Goal: Task Accomplishment & Management: Complete application form

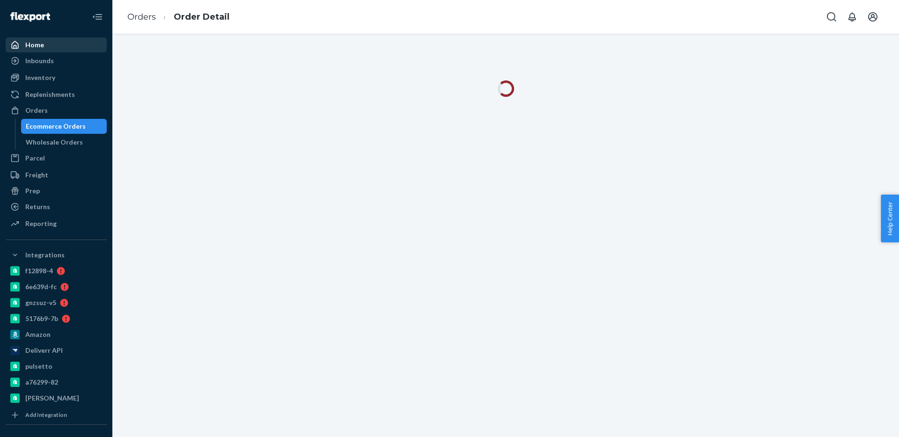
click at [30, 46] on div "Home" at bounding box center [34, 44] width 19 height 9
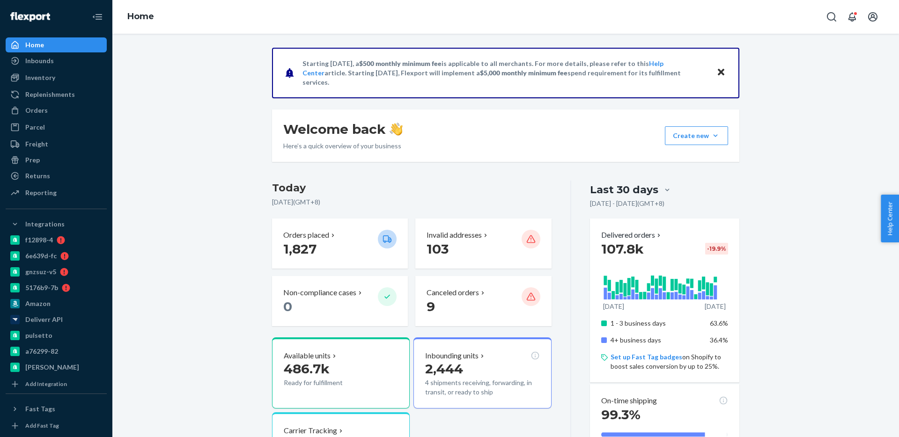
click at [836, 22] on icon "Open Search Box" at bounding box center [831, 16] width 11 height 11
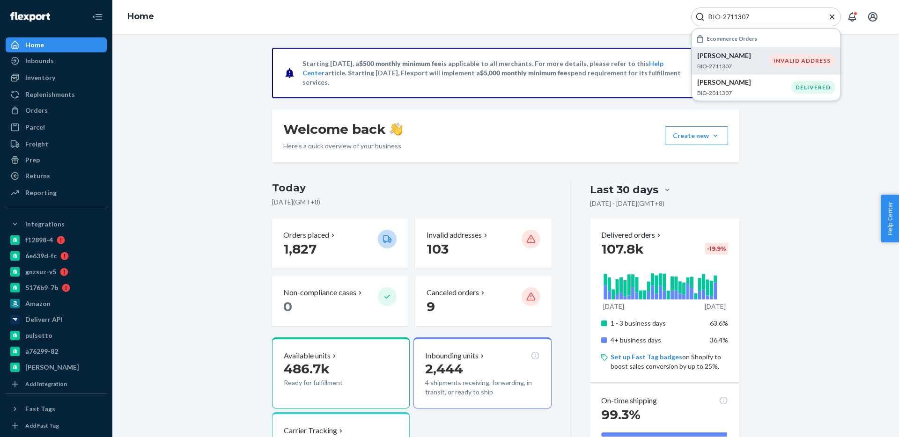
type input "BIO-2711307"
click at [785, 59] on div "INVALID ADDRESS" at bounding box center [803, 60] width 66 height 13
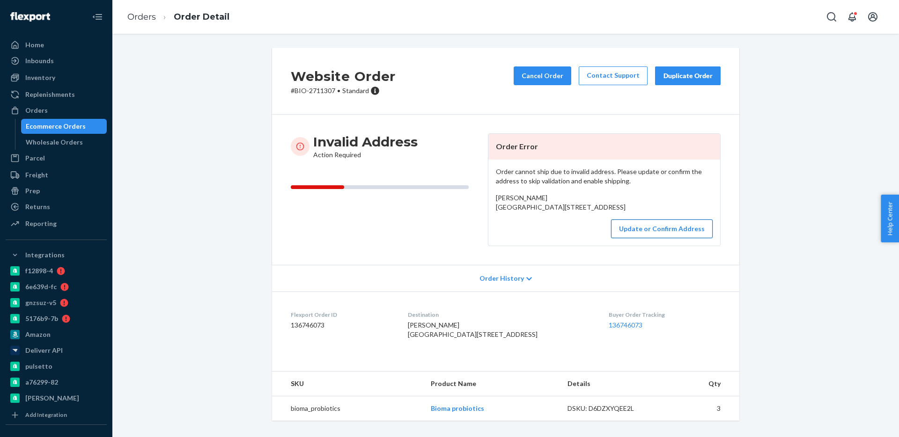
click at [678, 238] on button "Update or Confirm Address" at bounding box center [662, 229] width 102 height 19
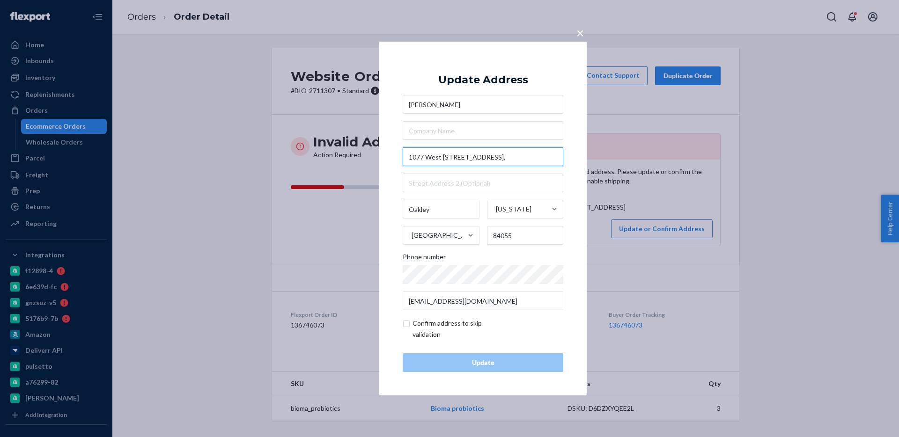
click at [455, 160] on input "1077 West 4960 North," at bounding box center [483, 157] width 161 height 19
paste input "west 4960 North"
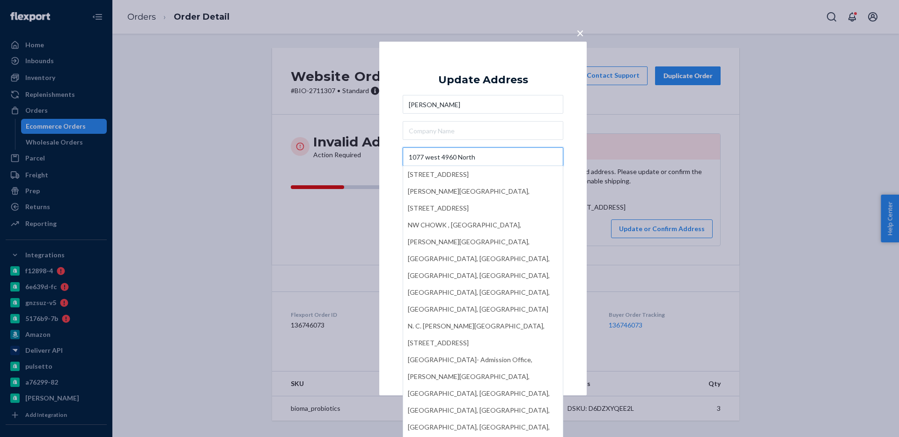
type input "1077 west 4960 North"
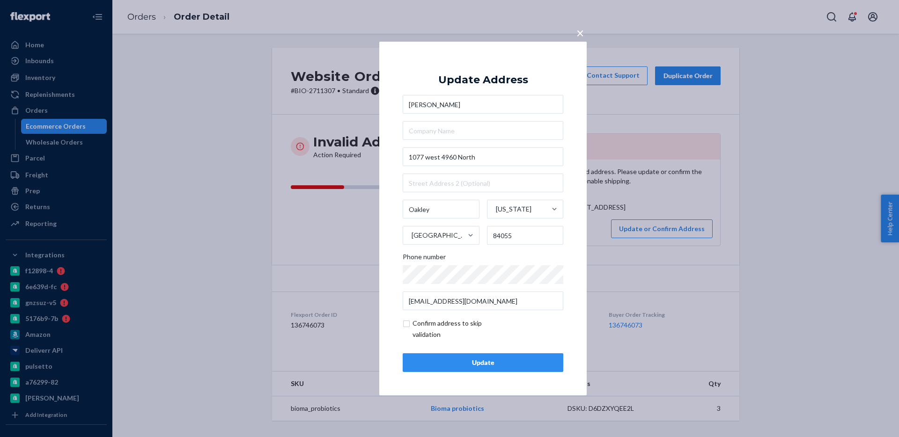
click at [418, 66] on div "Update Address Delsa Christenson 1077 west 4960 North Oakley Utah United States…" at bounding box center [483, 218] width 161 height 307
click at [421, 333] on input "checkbox" at bounding box center [457, 329] width 109 height 22
checkbox input "true"
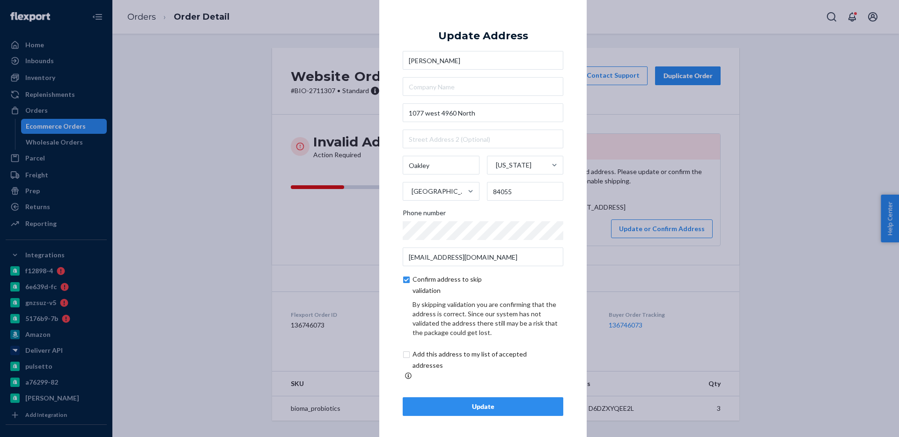
click at [424, 364] on input "checkbox" at bounding box center [481, 360] width 156 height 22
checkbox input "true"
click at [483, 404] on div "Update" at bounding box center [483, 406] width 145 height 9
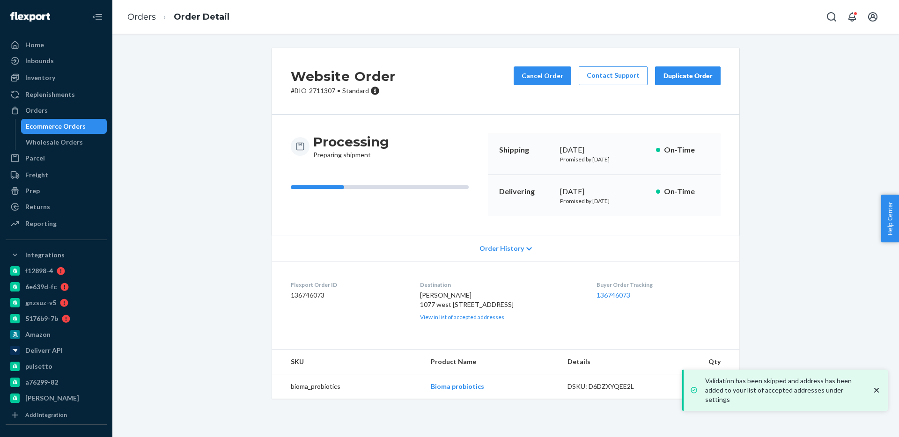
click at [464, 305] on span "Delsa Christenson 1077 west 4960 North Oakley, UT 84055 US" at bounding box center [467, 299] width 94 height 17
copy span "1077 west 4960 North"
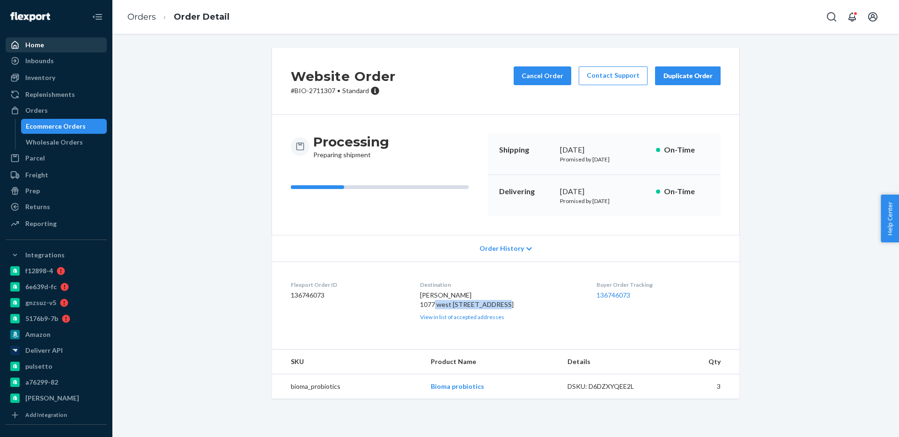
click at [70, 50] on div "Home" at bounding box center [56, 44] width 99 height 13
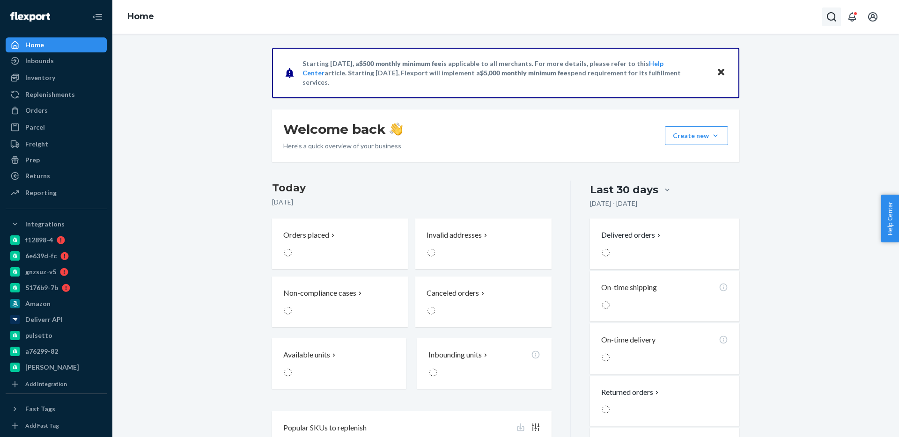
click at [837, 21] on button "Open Search Box" at bounding box center [831, 16] width 19 height 19
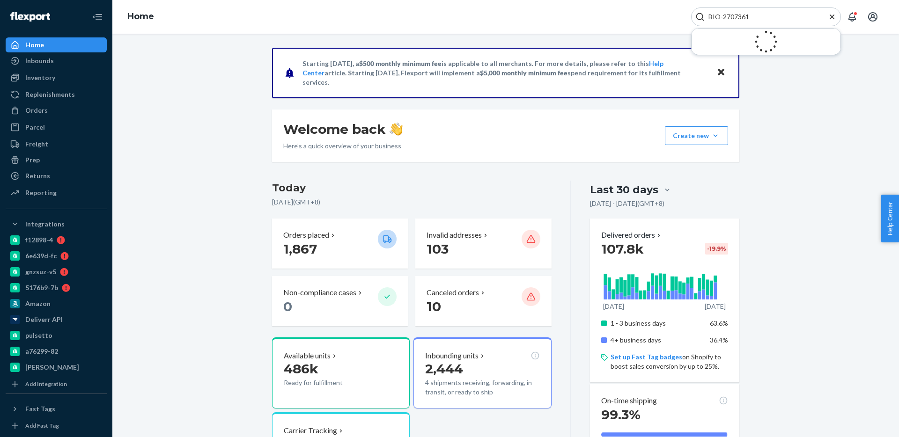
type input "BIO-2707361"
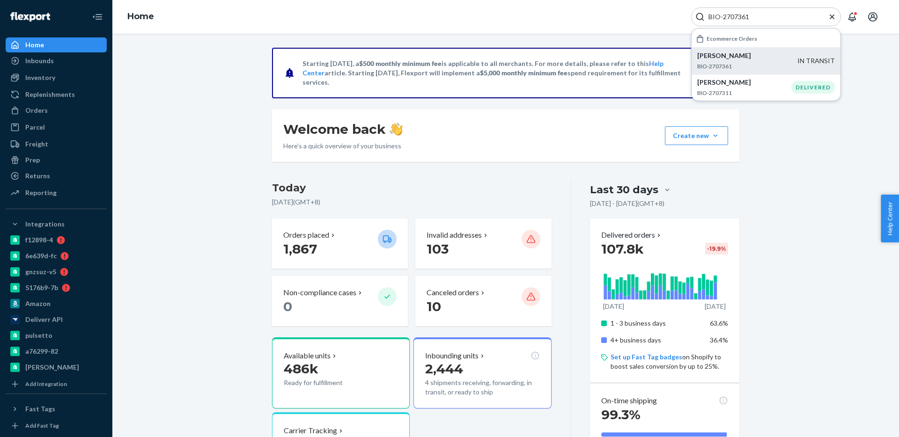
click at [750, 63] on p "BIO-2707361" at bounding box center [747, 66] width 100 height 8
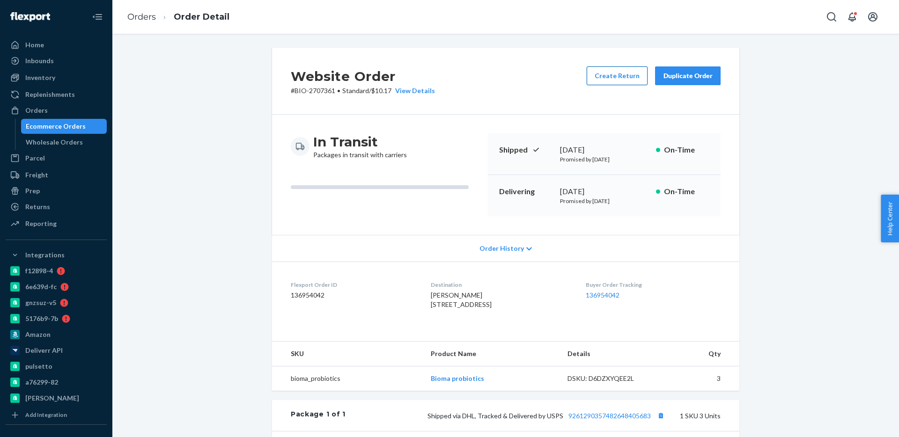
click at [620, 73] on button "Create Return" at bounding box center [617, 76] width 61 height 19
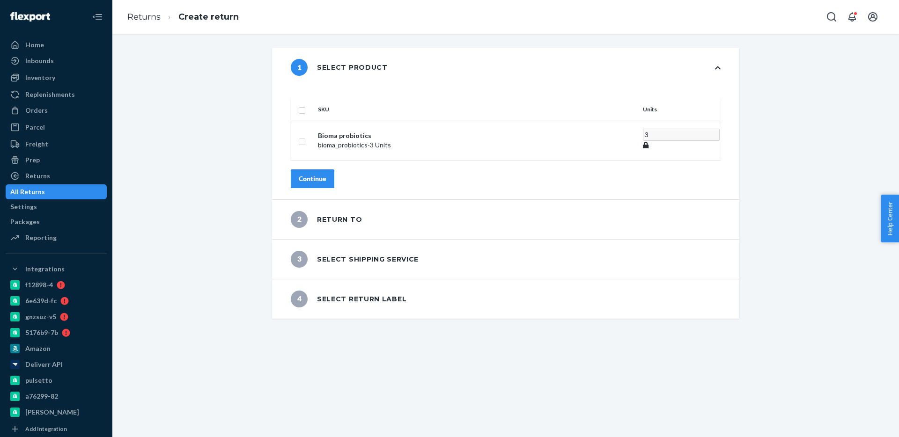
click at [306, 104] on input "checkbox" at bounding box center [301, 109] width 7 height 10
checkbox input "true"
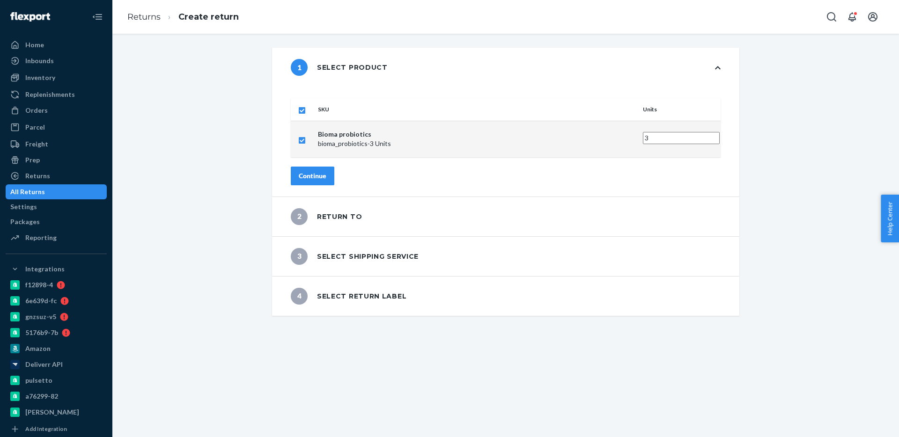
click at [334, 167] on button "Continue" at bounding box center [313, 176] width 44 height 19
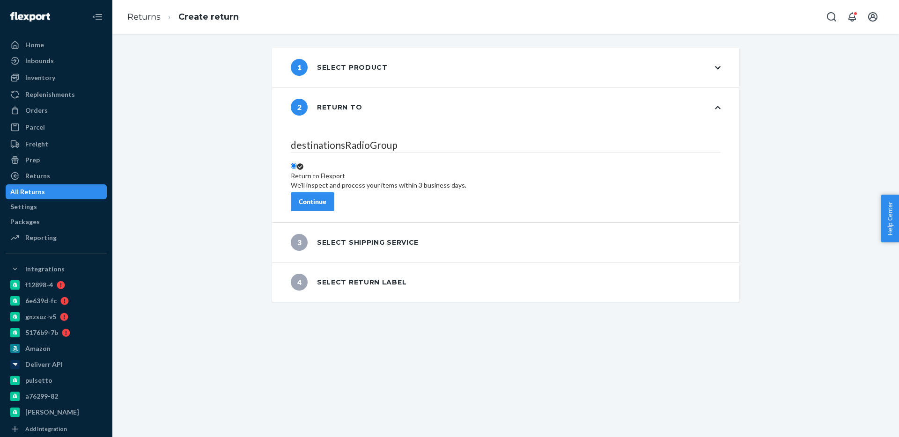
click at [334, 196] on button "Continue" at bounding box center [313, 201] width 44 height 19
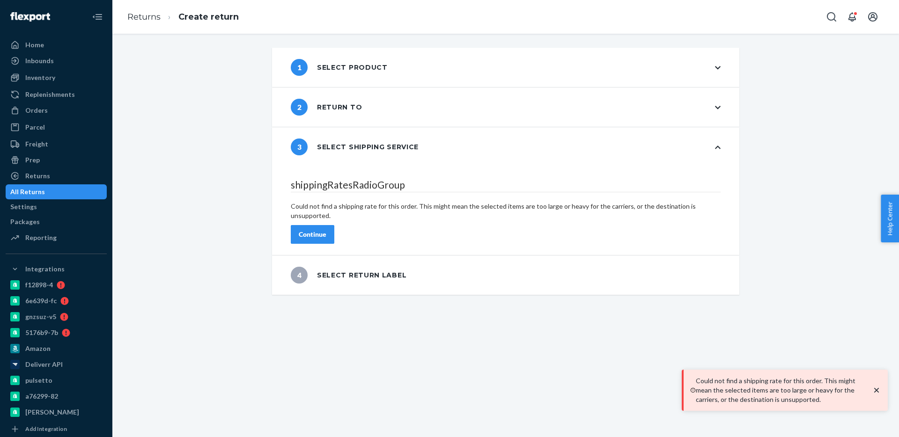
click at [326, 230] on div "Continue" at bounding box center [313, 234] width 28 height 9
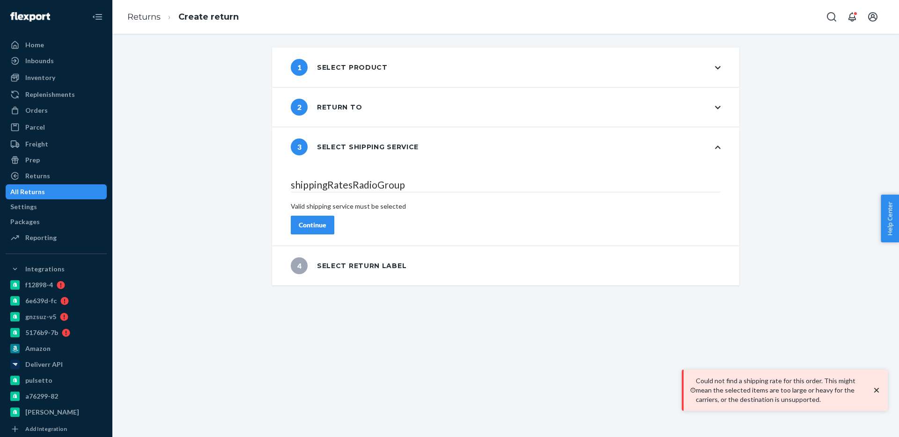
click at [326, 221] on div "Continue" at bounding box center [313, 225] width 28 height 9
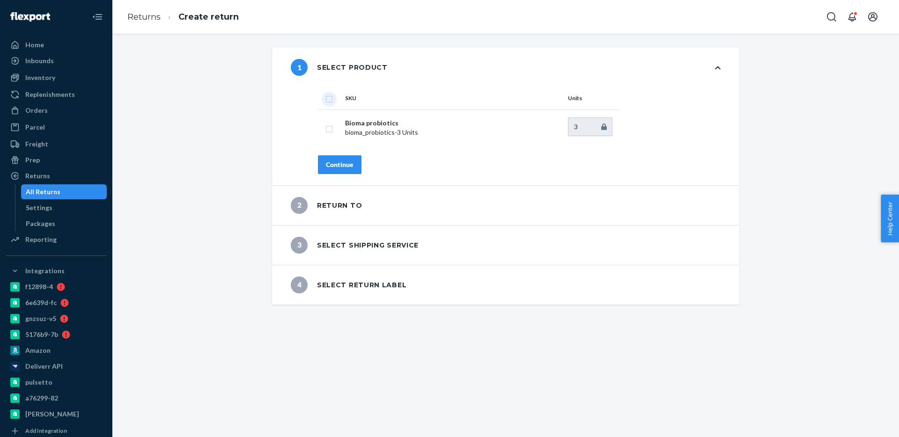
click at [330, 101] on input "checkbox" at bounding box center [329, 98] width 7 height 10
checkbox input "true"
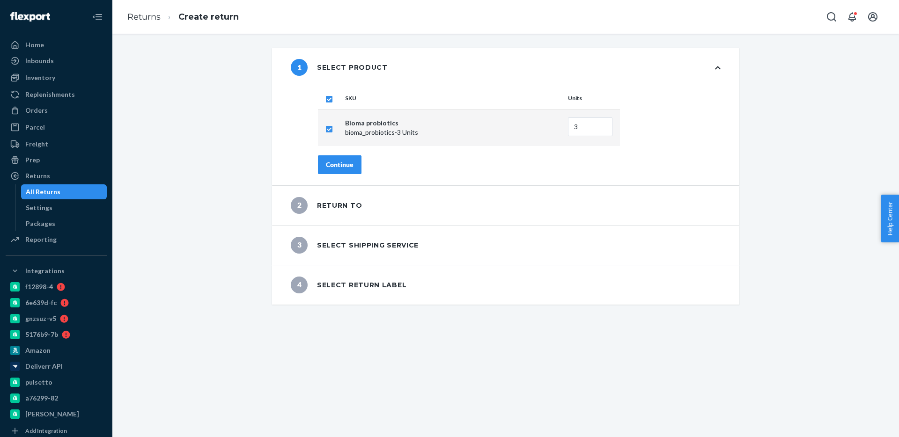
click at [344, 170] on button "Continue" at bounding box center [340, 164] width 44 height 19
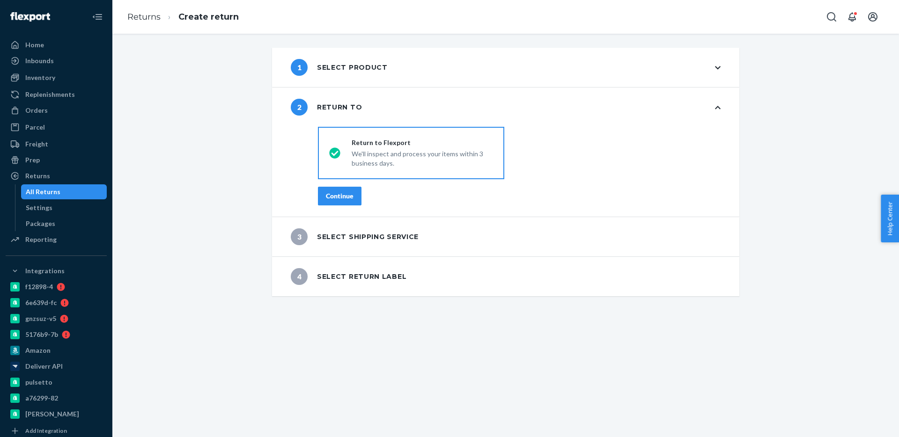
click at [340, 197] on div "Continue" at bounding box center [340, 196] width 28 height 9
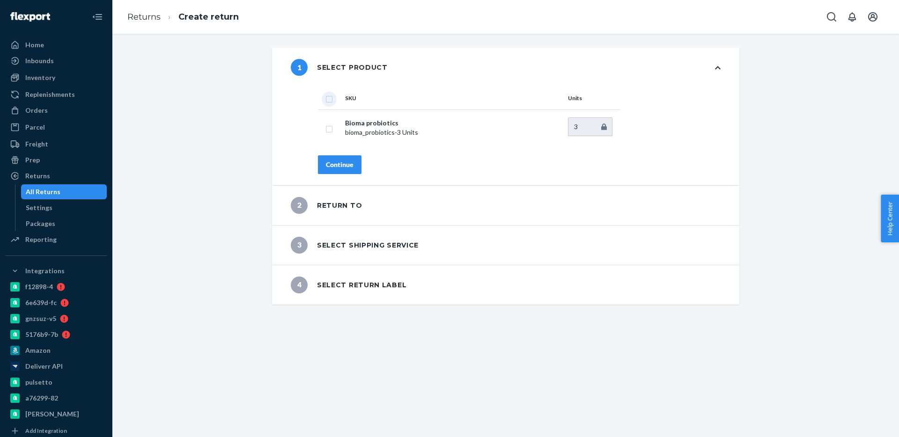
click at [327, 99] on input "checkbox" at bounding box center [329, 98] width 7 height 10
checkbox input "true"
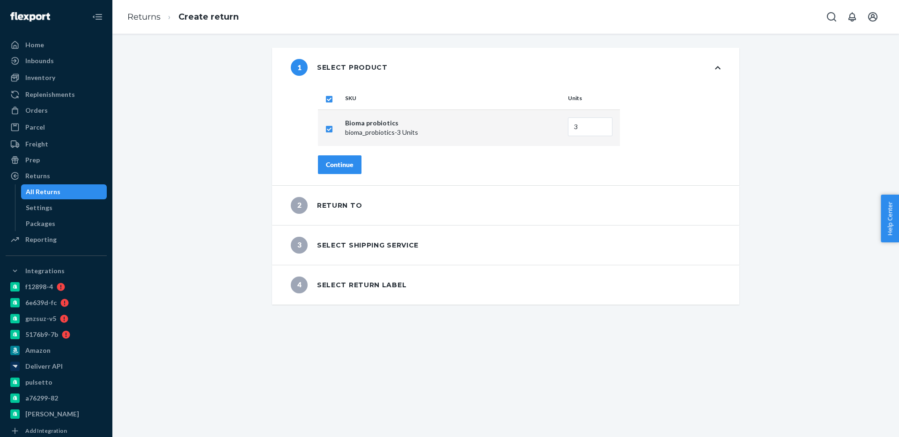
click at [348, 167] on div "Continue" at bounding box center [340, 164] width 28 height 9
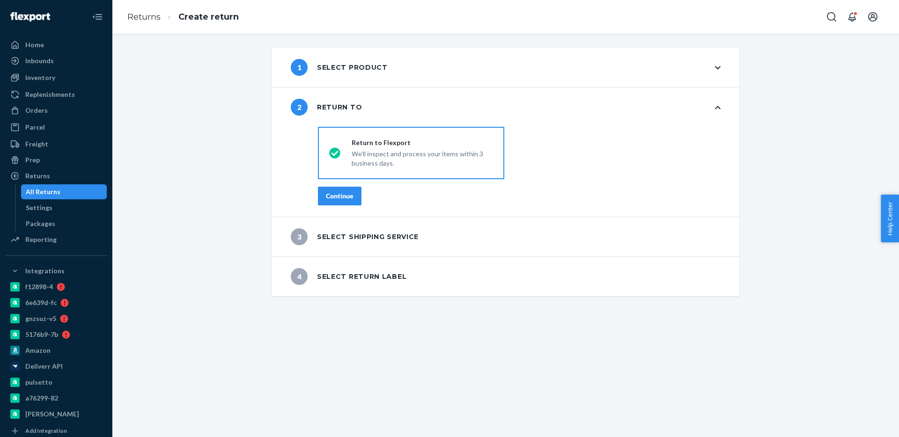
click at [349, 195] on div "Continue" at bounding box center [340, 196] width 28 height 9
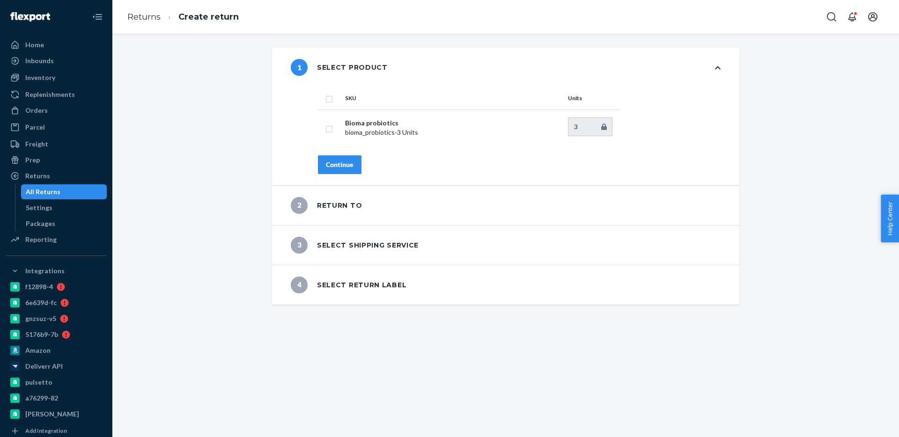
click at [329, 104] on th at bounding box center [329, 98] width 23 height 22
click at [330, 102] on input "checkbox" at bounding box center [329, 98] width 7 height 10
checkbox input "true"
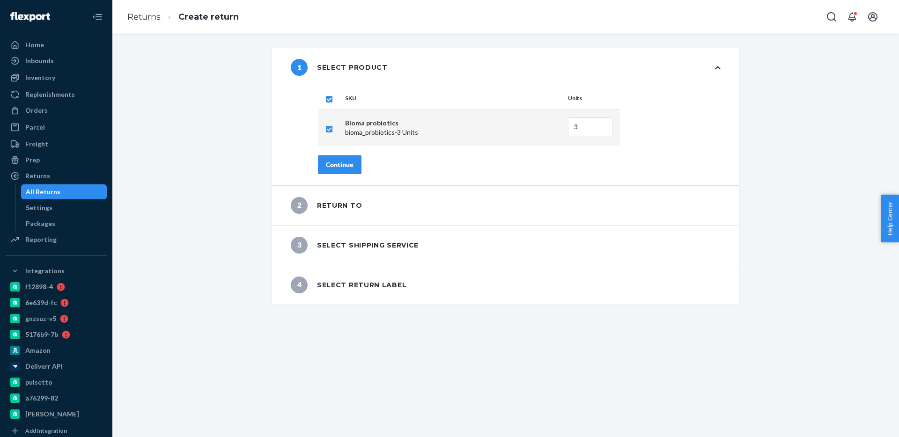
click at [341, 166] on div "Continue" at bounding box center [340, 164] width 28 height 9
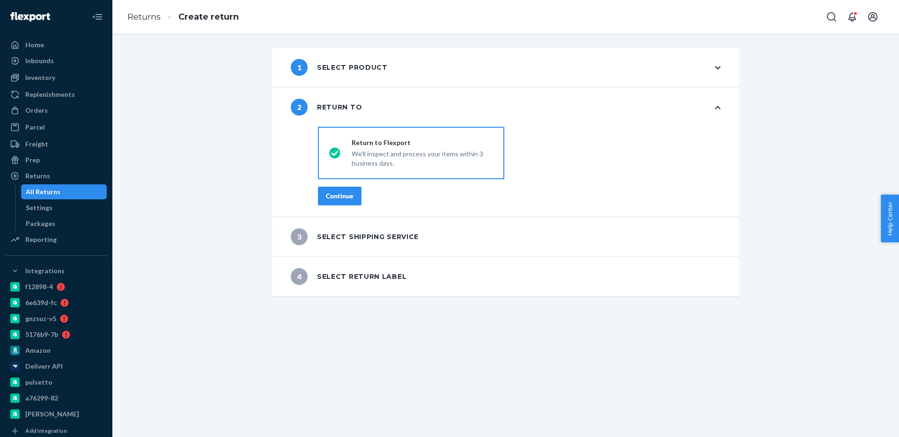
click at [343, 190] on button "Continue" at bounding box center [340, 196] width 44 height 19
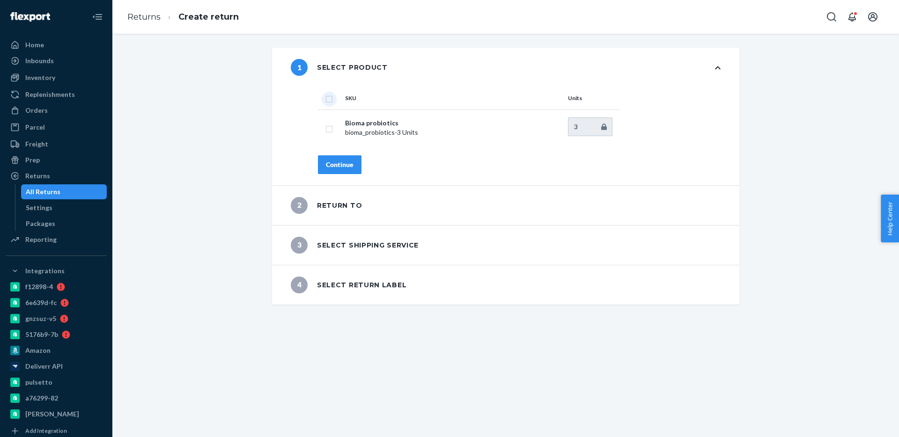
click at [331, 98] on input "checkbox" at bounding box center [329, 98] width 7 height 10
checkbox input "true"
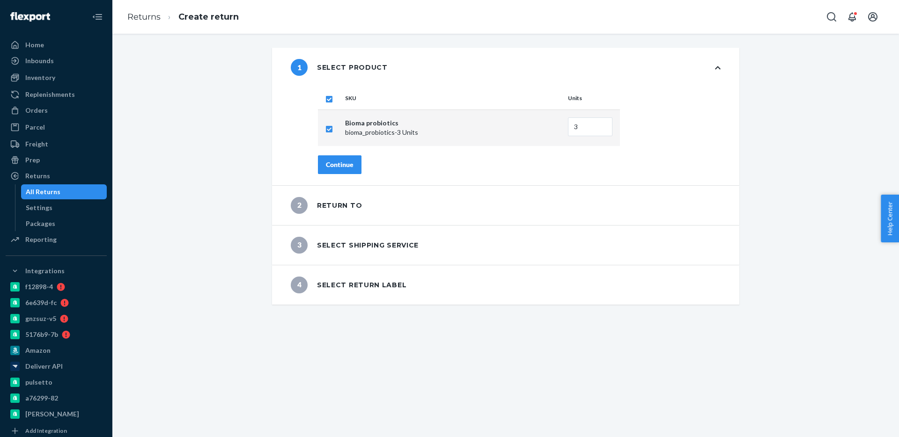
click at [362, 163] on div "Continue" at bounding box center [519, 164] width 403 height 19
click at [358, 163] on button "Continue" at bounding box center [340, 164] width 44 height 19
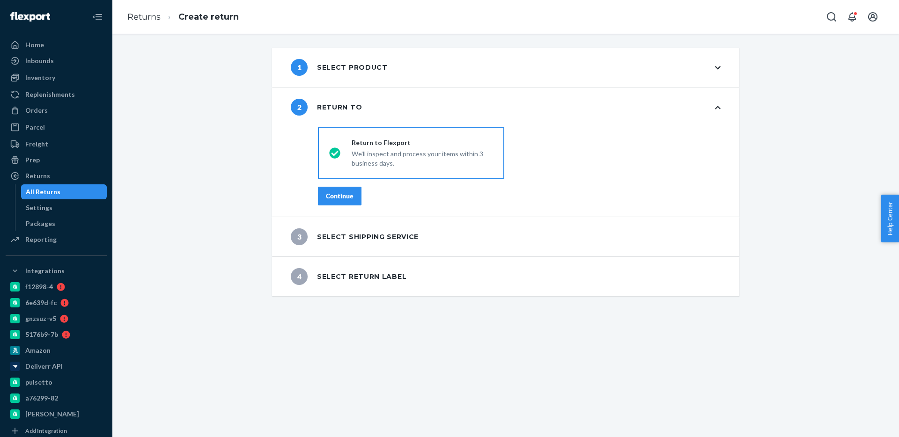
click at [350, 198] on div "Continue" at bounding box center [340, 196] width 28 height 9
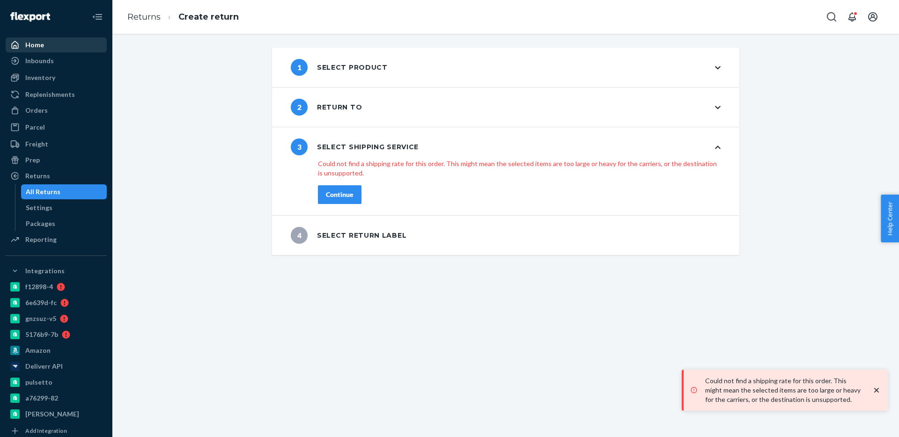
click at [71, 44] on div "Home" at bounding box center [56, 44] width 99 height 13
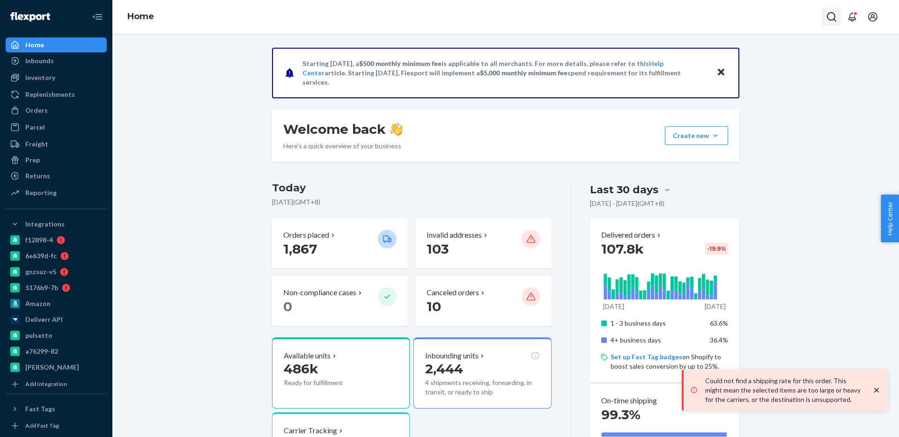
click at [838, 19] on button "Open Search Box" at bounding box center [831, 16] width 19 height 19
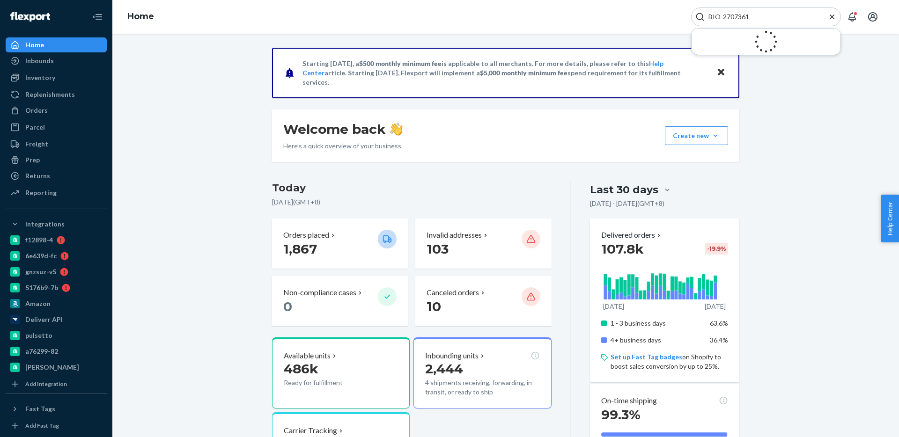
type input "BIO-2707361"
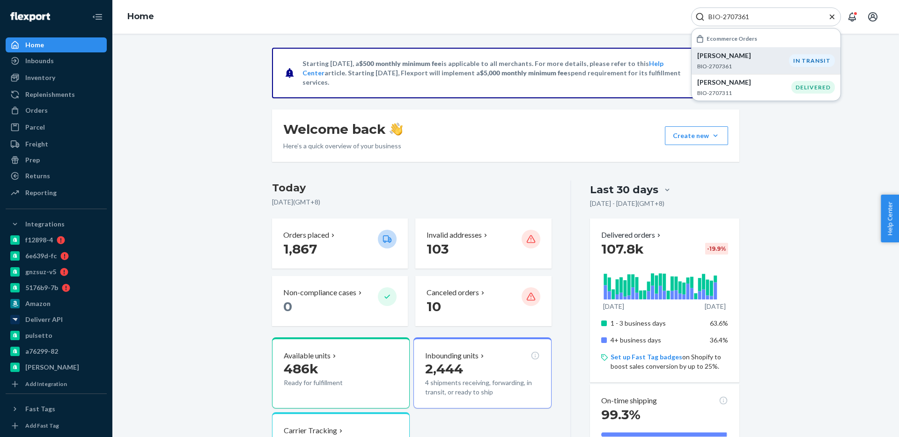
click at [774, 56] on p "Sherri Larson" at bounding box center [743, 55] width 92 height 9
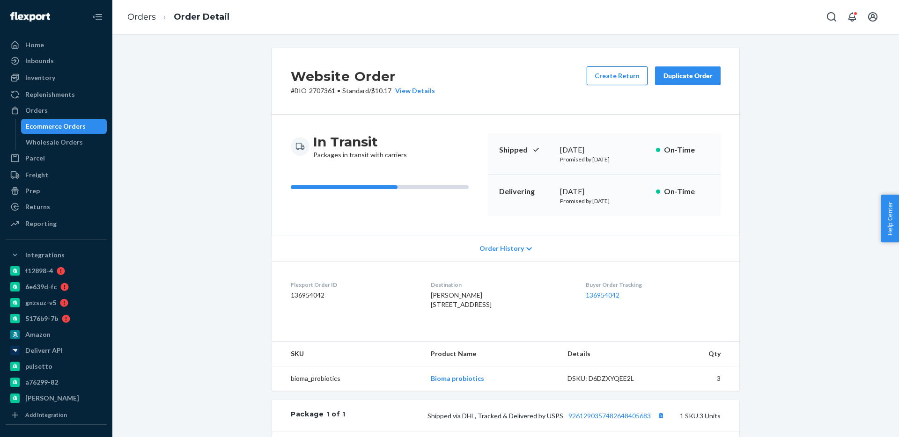
click at [617, 82] on button "Create Return" at bounding box center [617, 76] width 61 height 19
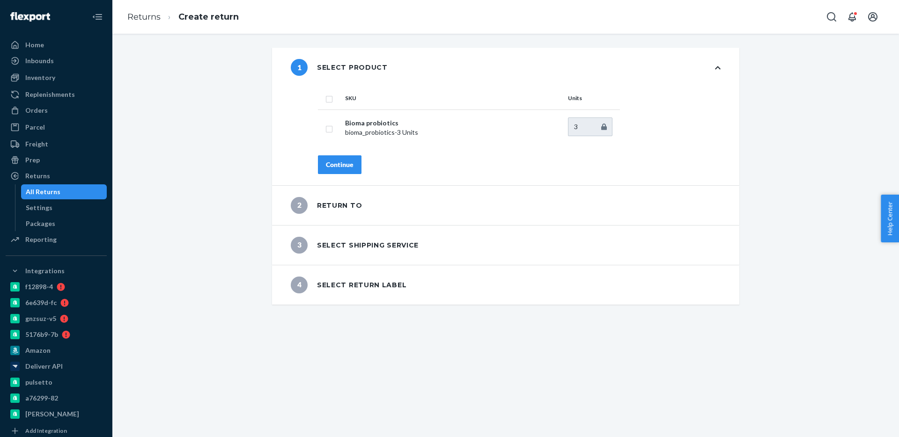
click at [333, 96] on th at bounding box center [329, 98] width 23 height 22
click at [330, 97] on input "checkbox" at bounding box center [329, 98] width 7 height 10
checkbox input "true"
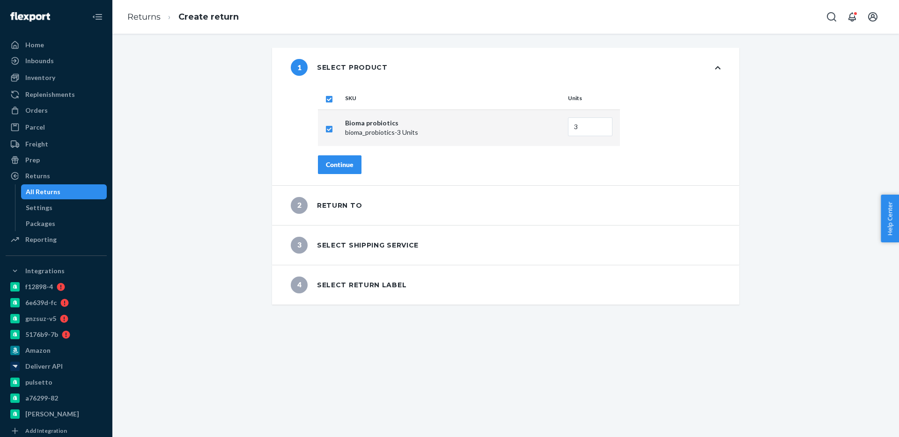
click at [339, 159] on button "Continue" at bounding box center [340, 164] width 44 height 19
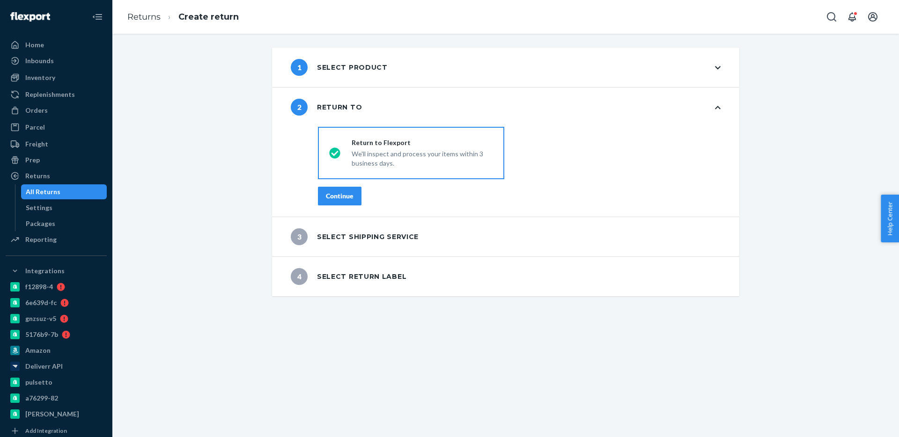
click at [346, 195] on div "Continue" at bounding box center [340, 196] width 28 height 9
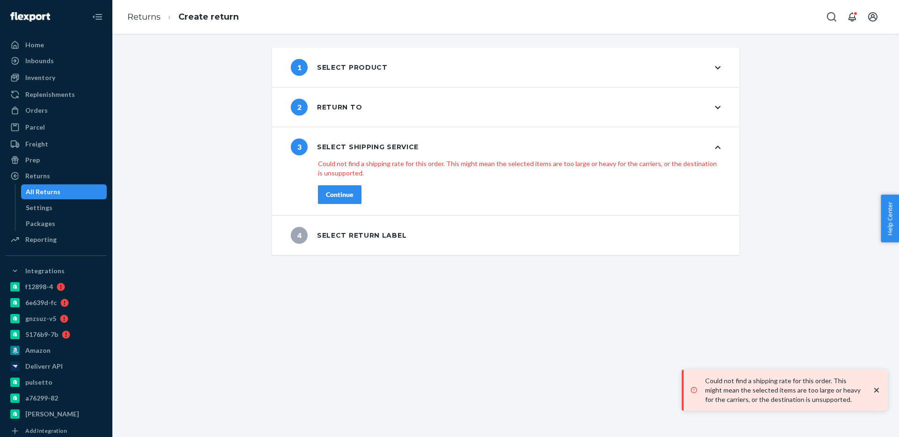
click at [340, 199] on div "Continue" at bounding box center [340, 194] width 28 height 9
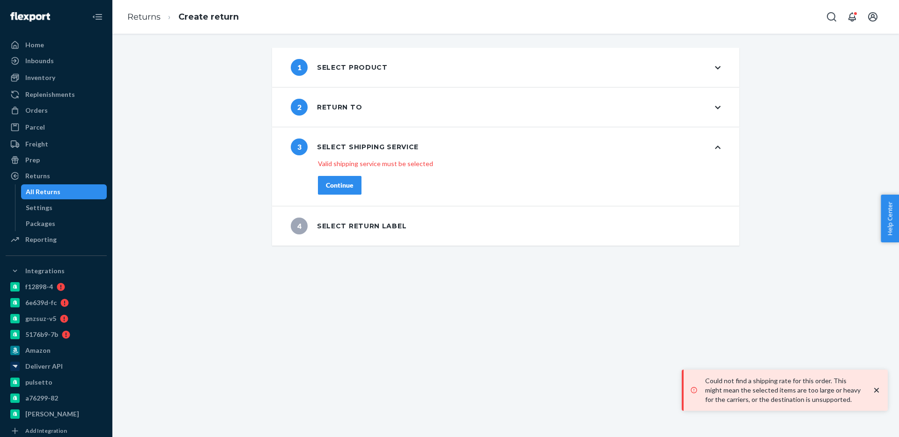
click at [340, 188] on div "Continue" at bounding box center [340, 185] width 28 height 9
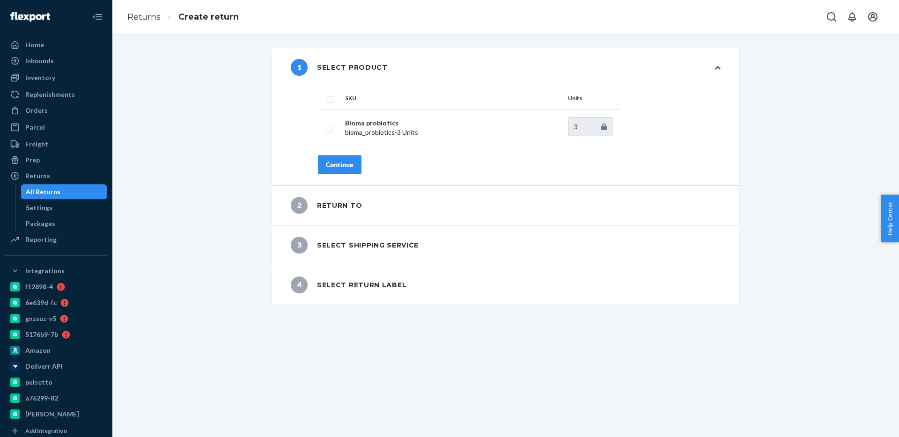
click at [326, 96] on input "checkbox" at bounding box center [329, 98] width 7 height 10
checkbox input "true"
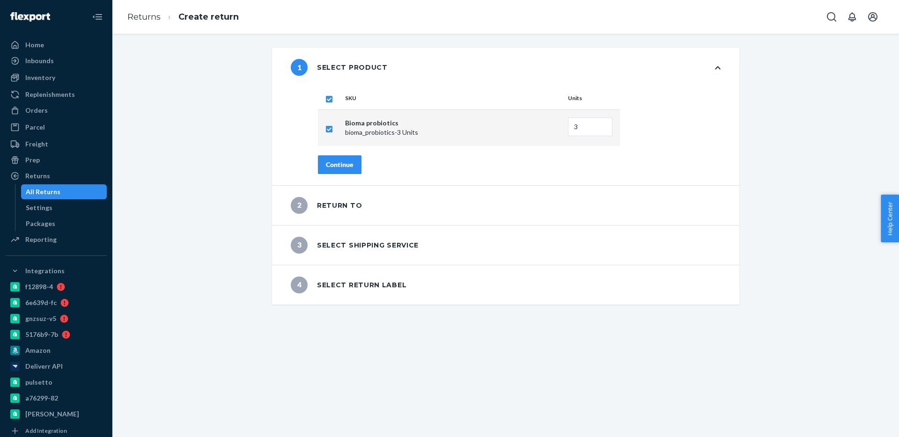
click at [348, 165] on div "Continue" at bounding box center [340, 164] width 28 height 9
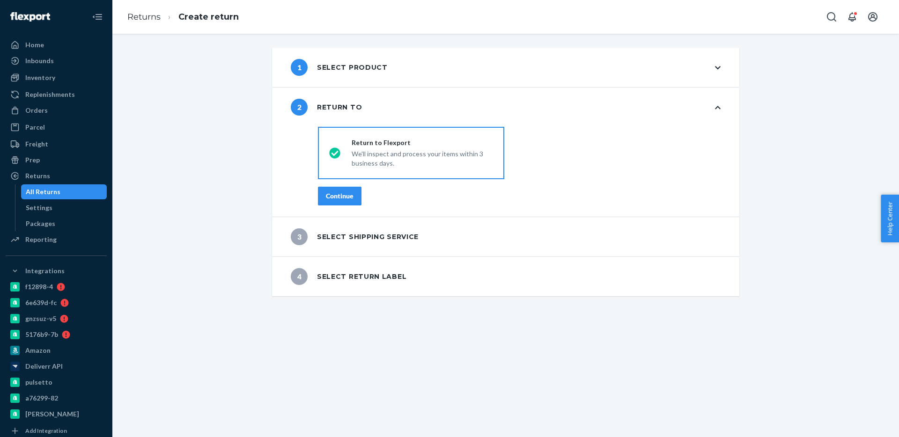
click at [344, 193] on div "Continue" at bounding box center [340, 196] width 28 height 9
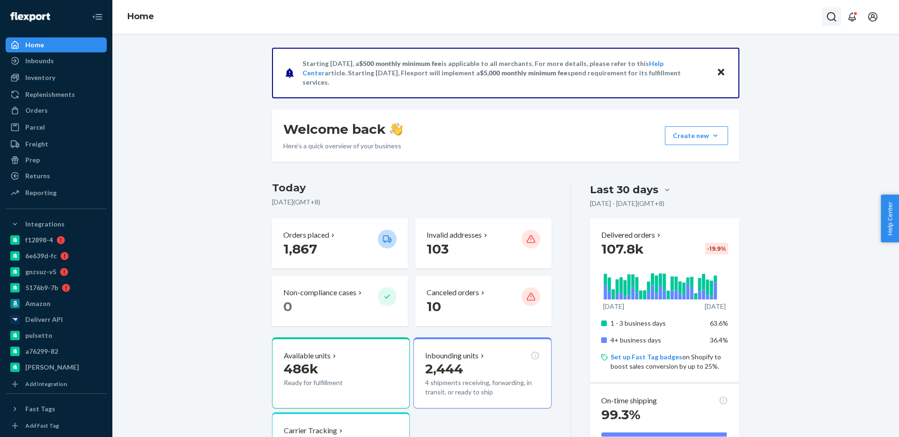
click at [836, 19] on icon "Open Search Box" at bounding box center [831, 16] width 11 height 11
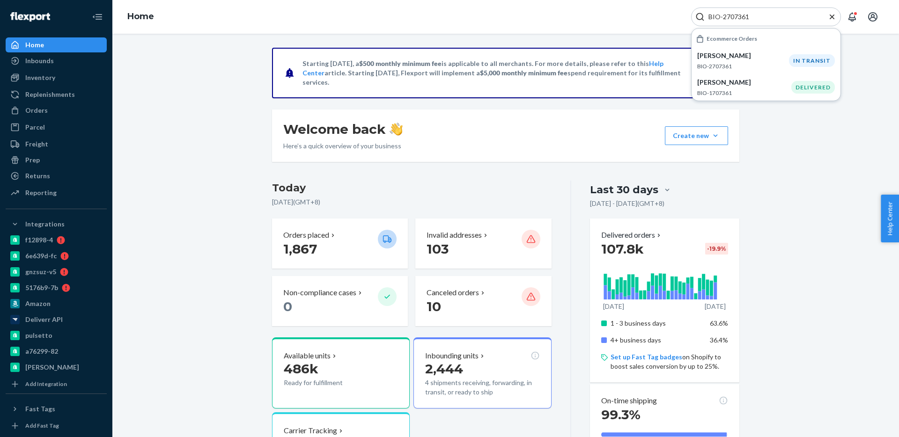
type input "BIO-2707361"
click at [767, 53] on p "Sherri Larson" at bounding box center [743, 55] width 92 height 9
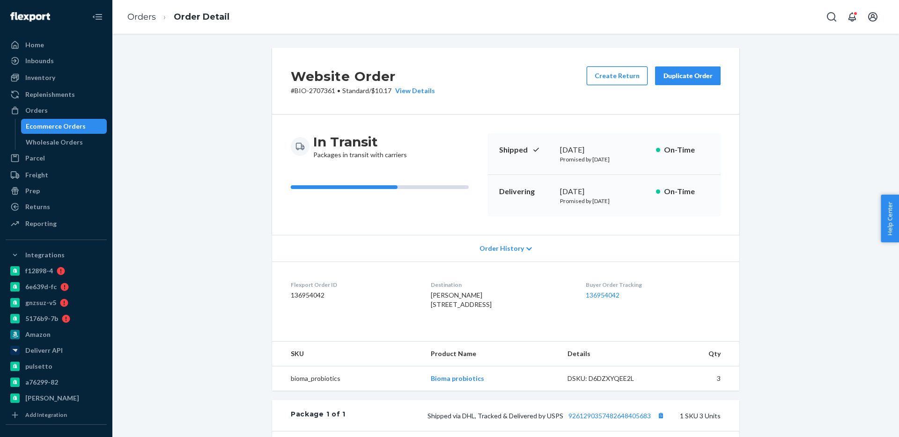
click at [627, 70] on button "Create Return" at bounding box center [617, 76] width 61 height 19
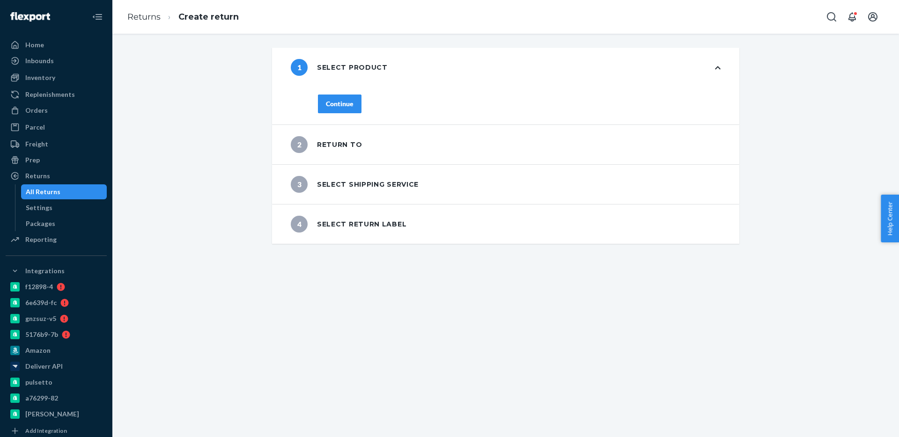
click at [347, 105] on div "Continue" at bounding box center [340, 103] width 28 height 9
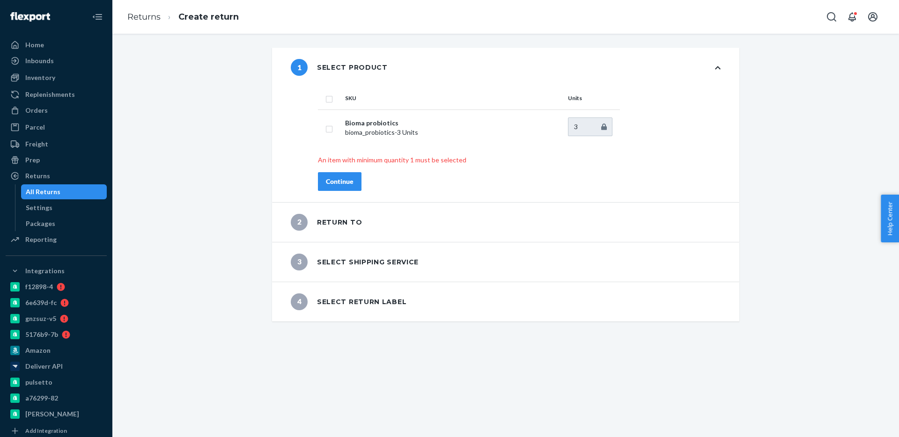
click at [334, 101] on th at bounding box center [329, 98] width 23 height 22
click at [331, 100] on input "checkbox" at bounding box center [329, 98] width 7 height 10
checkbox input "true"
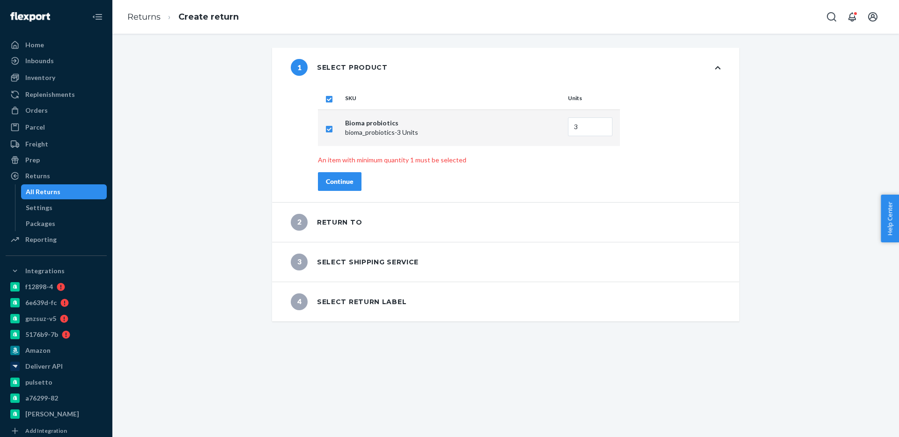
click at [344, 186] on button "Continue" at bounding box center [340, 181] width 44 height 19
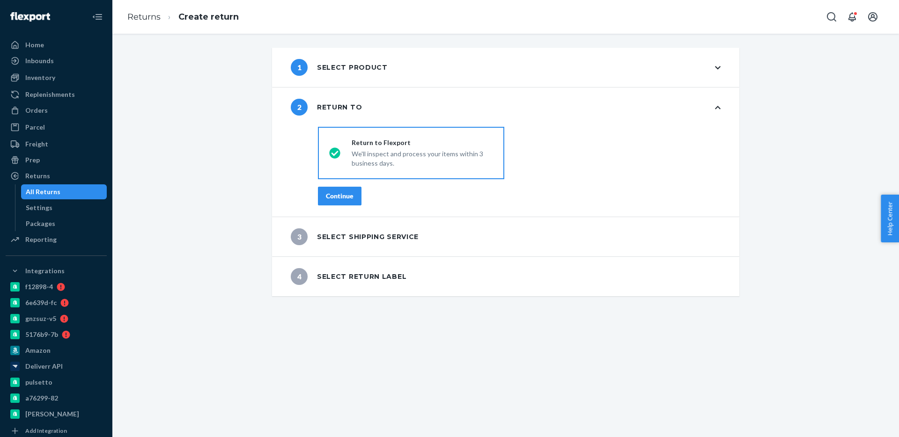
click at [343, 194] on div "Continue" at bounding box center [340, 196] width 28 height 9
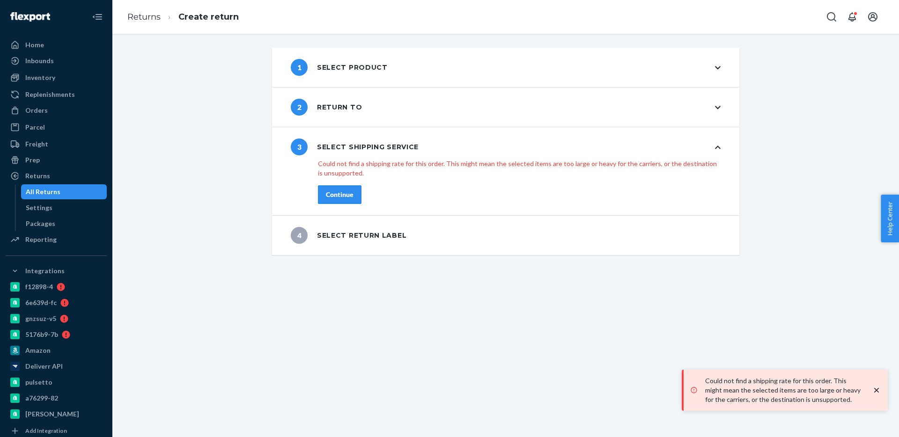
click at [343, 194] on div "Continue" at bounding box center [340, 194] width 28 height 9
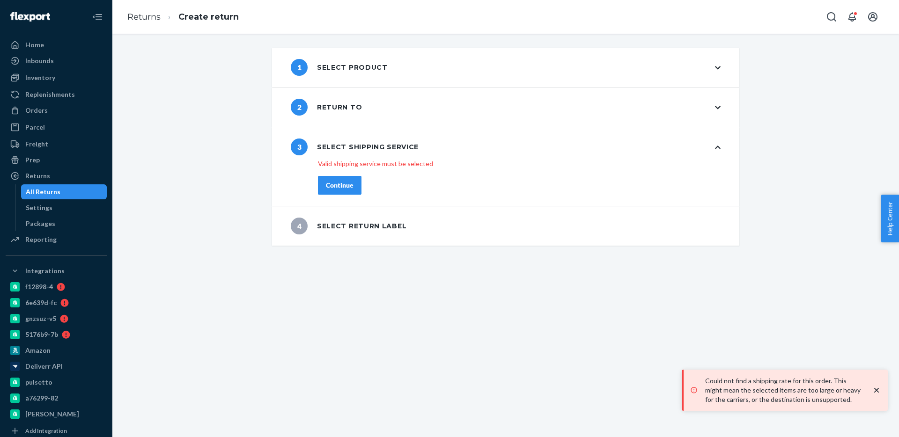
click at [343, 181] on div "Continue" at bounding box center [340, 185] width 28 height 9
click at [342, 187] on div "Continue" at bounding box center [340, 185] width 28 height 9
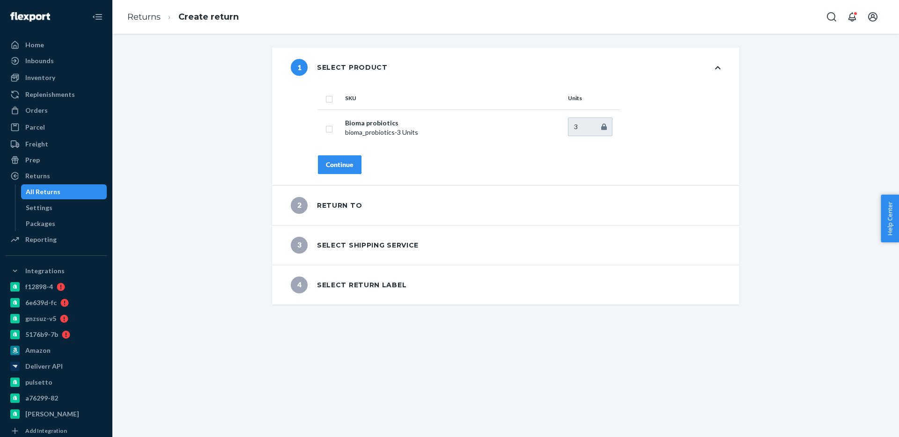
click at [326, 101] on input "checkbox" at bounding box center [329, 98] width 7 height 10
checkbox input "true"
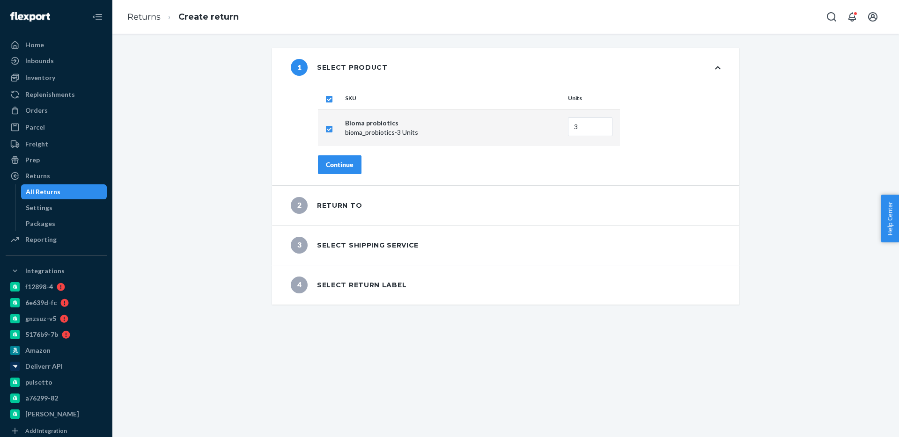
click at [344, 161] on div "Continue" at bounding box center [340, 164] width 28 height 9
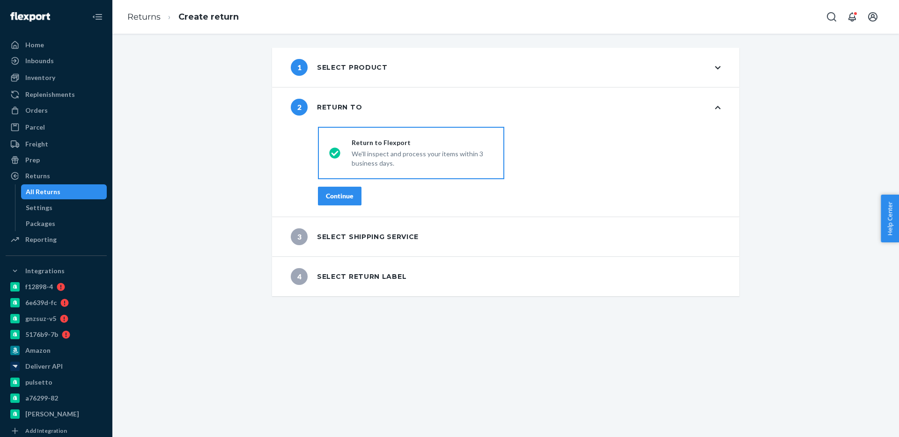
click at [341, 200] on div "Continue" at bounding box center [340, 196] width 28 height 9
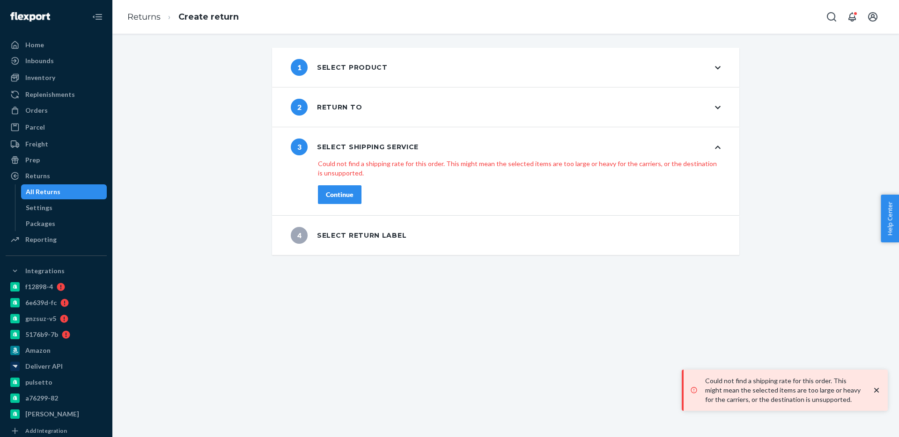
click at [341, 197] on div "Continue" at bounding box center [340, 194] width 28 height 9
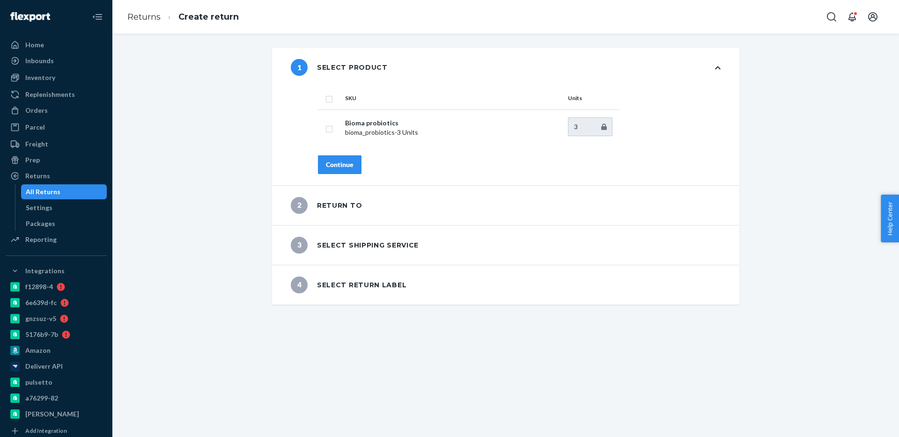
click at [339, 97] on th at bounding box center [329, 98] width 23 height 22
drag, startPoint x: 329, startPoint y: 96, endPoint x: 351, endPoint y: 156, distance: 64.5
click at [329, 96] on input "checkbox" at bounding box center [329, 98] width 7 height 10
checkbox input "true"
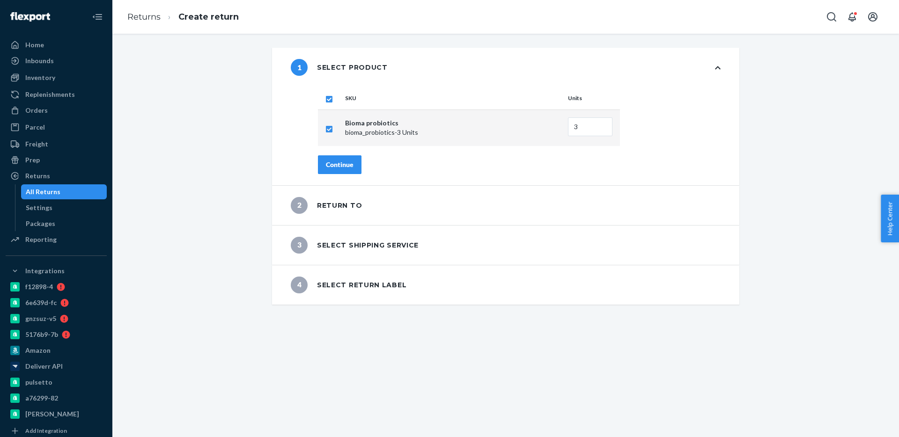
click at [352, 166] on div "Continue" at bounding box center [340, 164] width 28 height 9
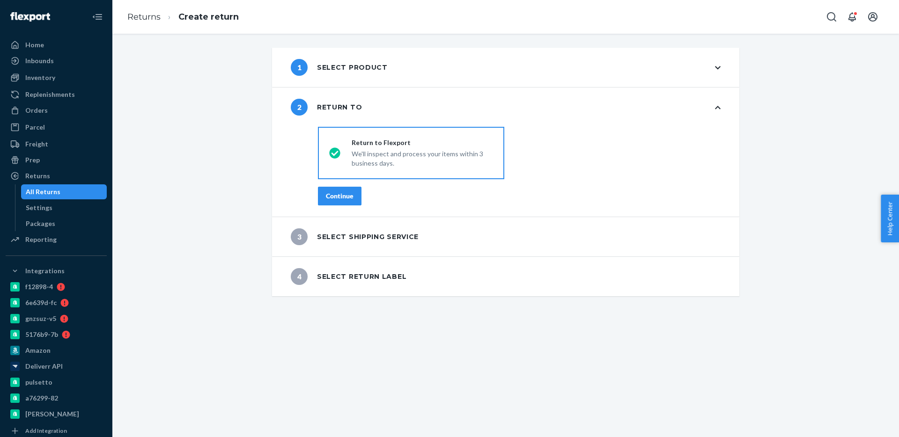
click at [346, 190] on button "Continue" at bounding box center [340, 196] width 44 height 19
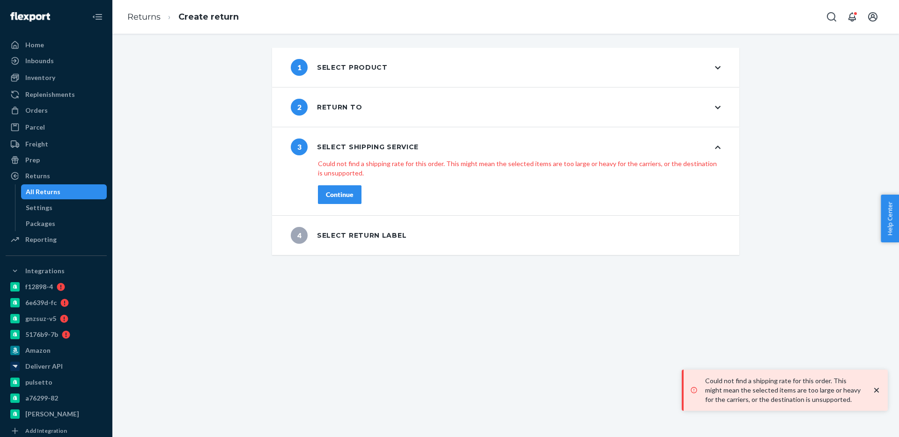
click at [342, 201] on button "Continue" at bounding box center [340, 194] width 44 height 19
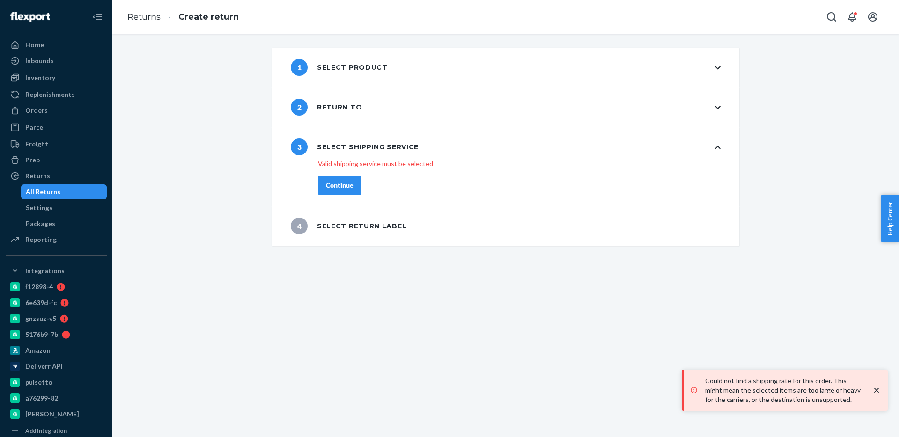
click at [345, 188] on div "Continue" at bounding box center [340, 185] width 28 height 9
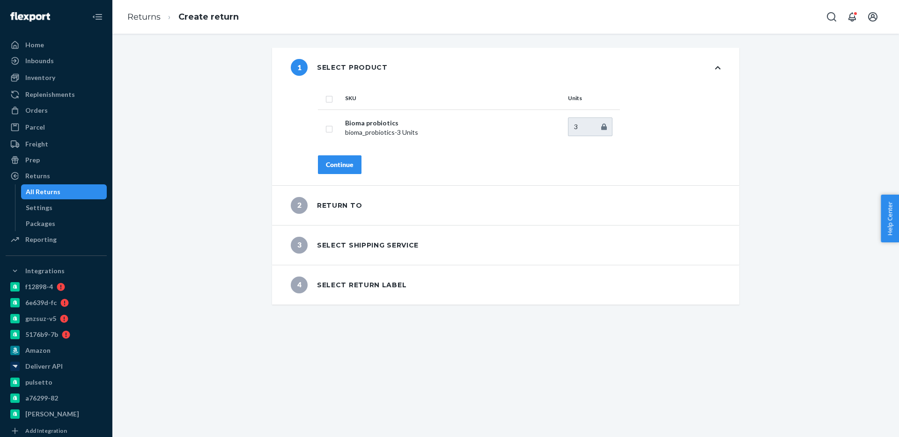
click at [331, 99] on input "checkbox" at bounding box center [329, 98] width 7 height 10
checkbox input "true"
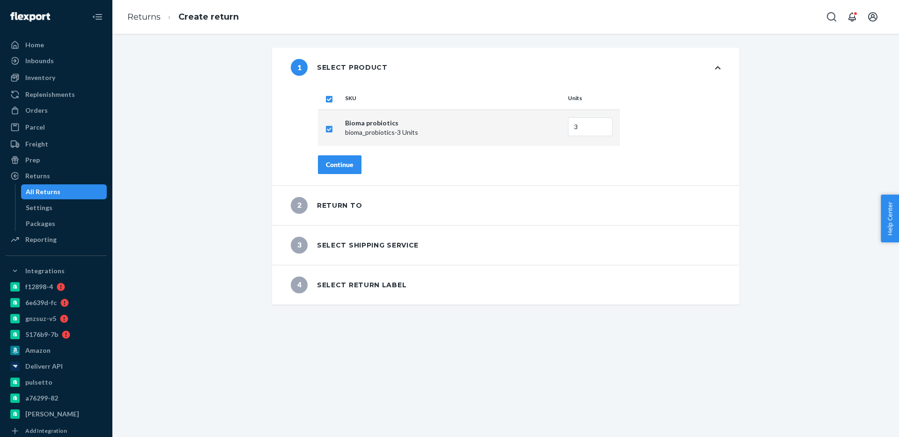
click at [340, 166] on div "Continue" at bounding box center [340, 164] width 28 height 9
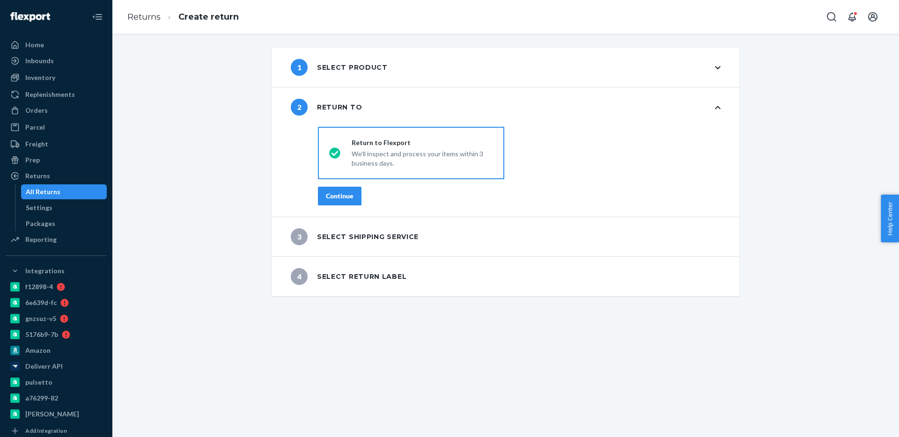
click at [333, 197] on div "Continue" at bounding box center [340, 196] width 28 height 9
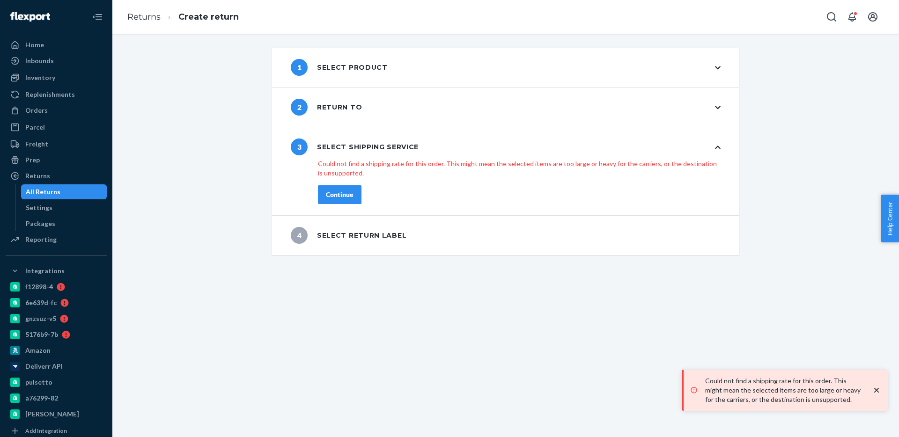
click at [333, 197] on div "Continue" at bounding box center [340, 194] width 28 height 9
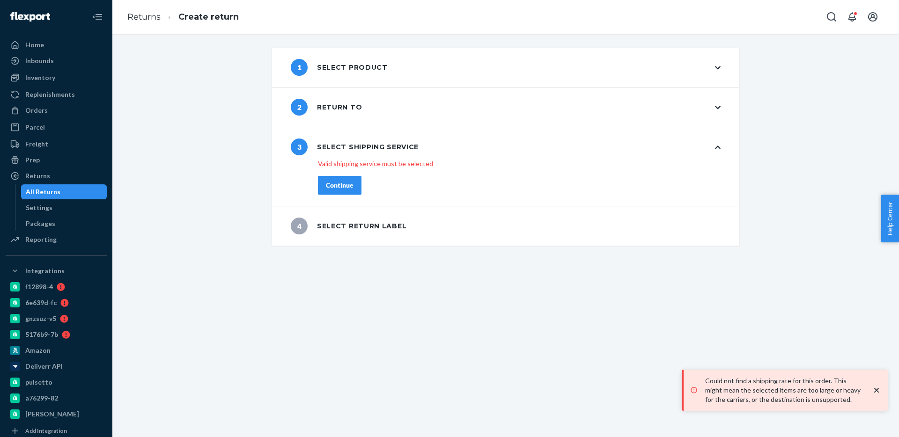
click at [336, 189] on div "Continue" at bounding box center [340, 185] width 28 height 9
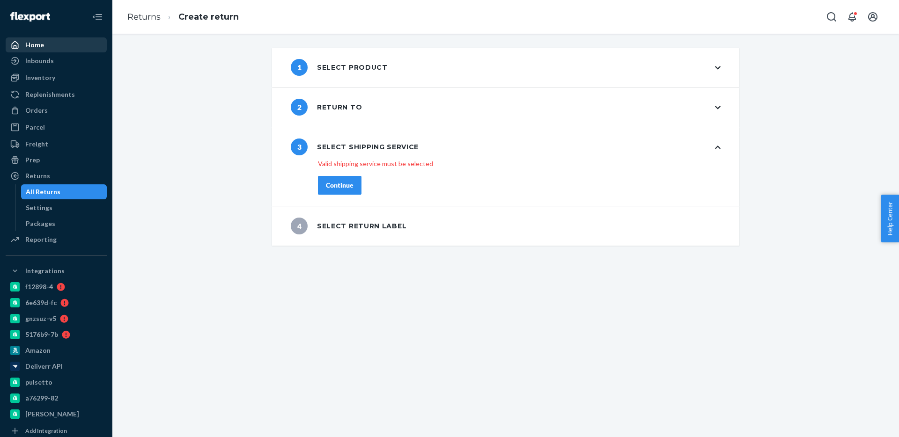
click at [59, 47] on div "Home" at bounding box center [56, 44] width 99 height 13
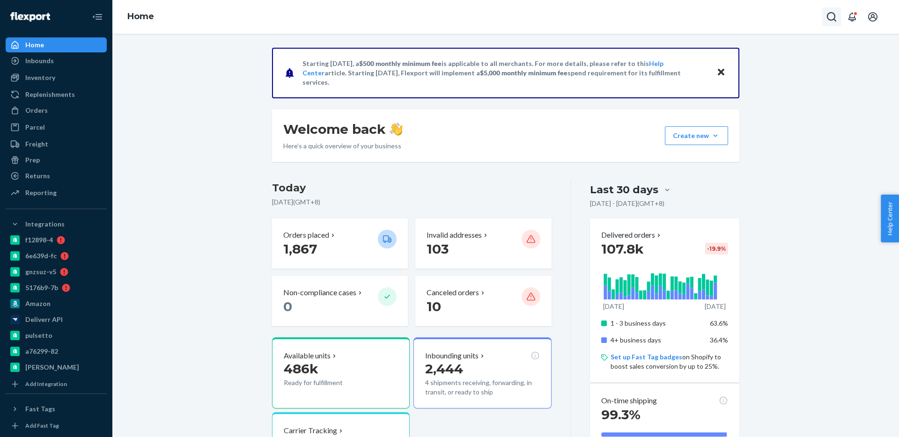
click at [825, 16] on button "Open Search Box" at bounding box center [831, 16] width 19 height 19
click at [761, 19] on input "Search Input" at bounding box center [762, 16] width 115 height 9
type input "2707361"
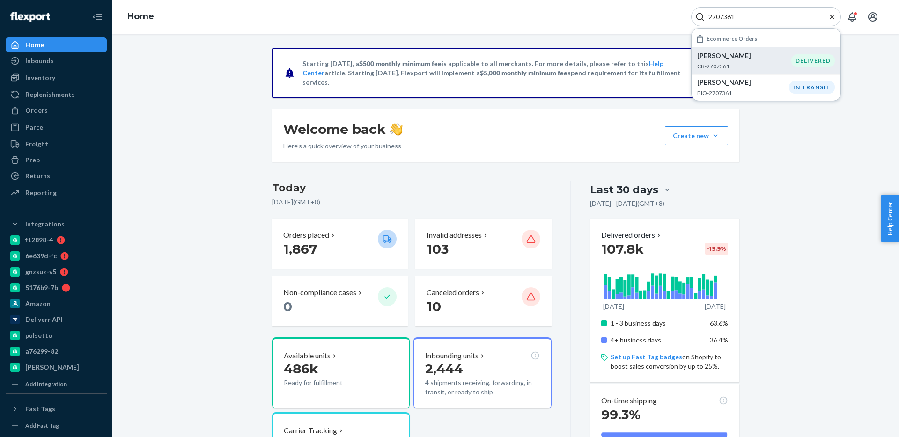
click at [745, 61] on div "[PERSON_NAME] CB-2707361" at bounding box center [744, 60] width 94 height 19
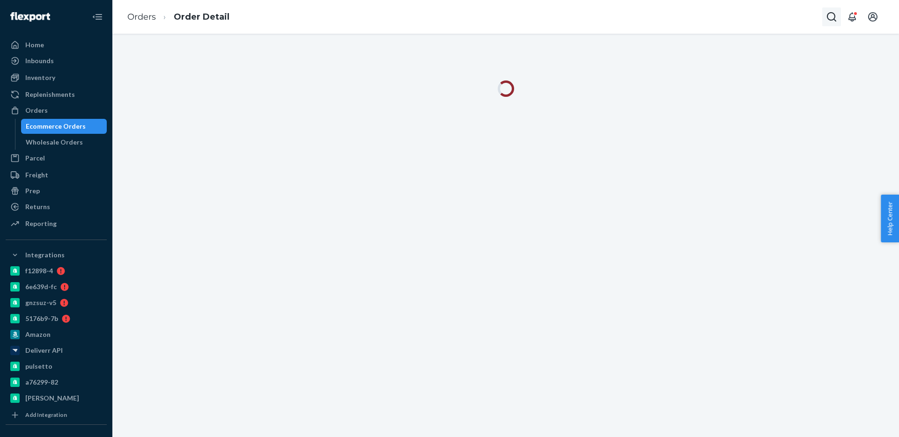
click at [831, 16] on icon "Open Search Box" at bounding box center [831, 16] width 11 height 11
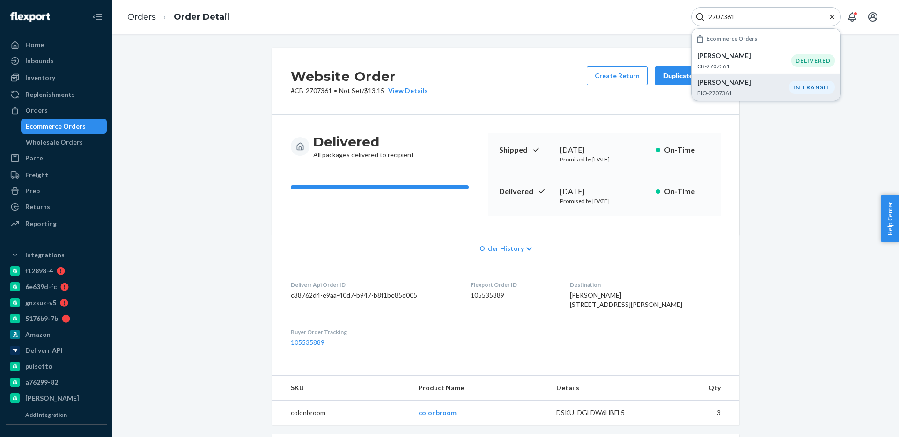
type input "2707361"
click at [783, 94] on p "BIO-2707361" at bounding box center [743, 93] width 92 height 8
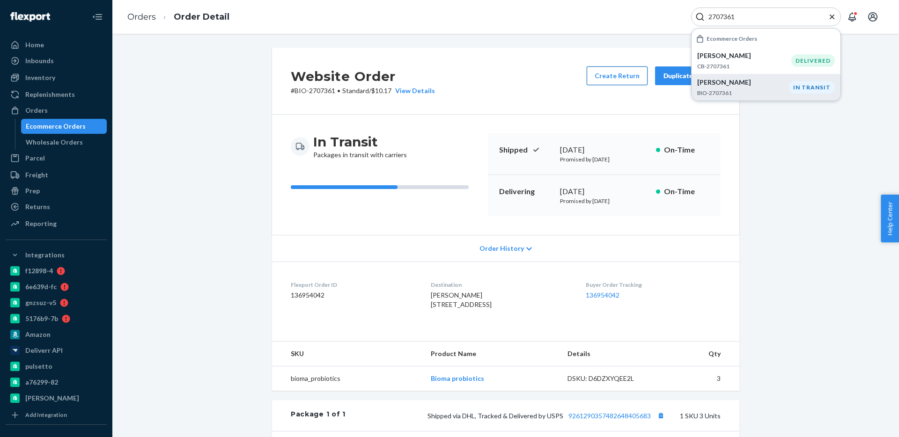
click at [616, 73] on button "Create Return" at bounding box center [617, 76] width 61 height 19
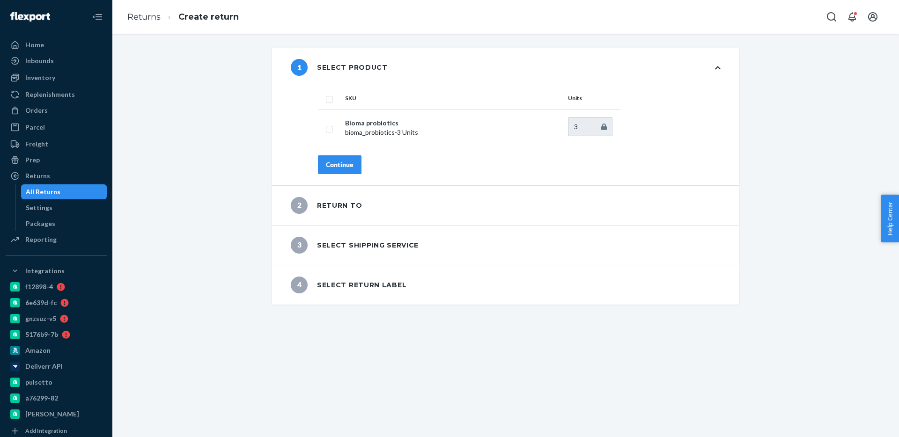
click at [326, 99] on input "checkbox" at bounding box center [329, 98] width 7 height 10
checkbox input "true"
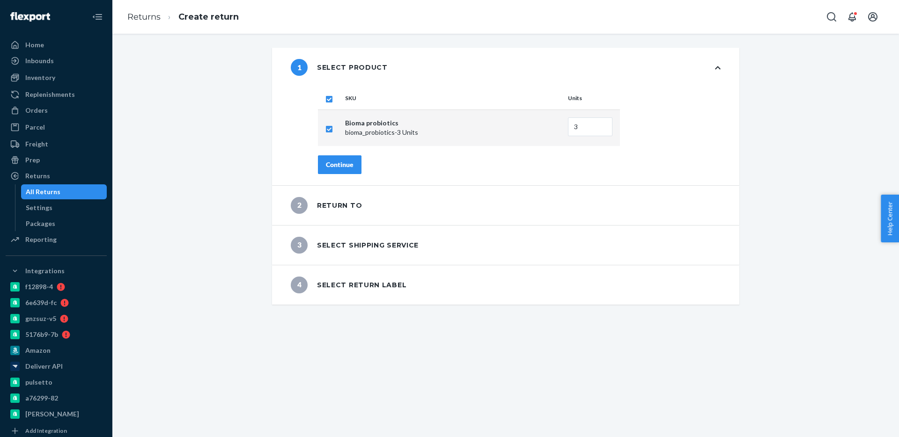
click at [348, 162] on div "Continue" at bounding box center [340, 164] width 28 height 9
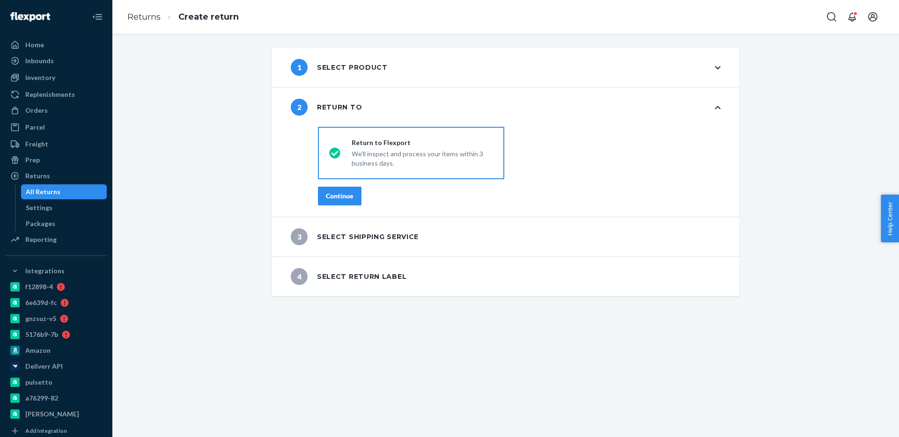
click at [347, 199] on div "Continue" at bounding box center [340, 196] width 28 height 9
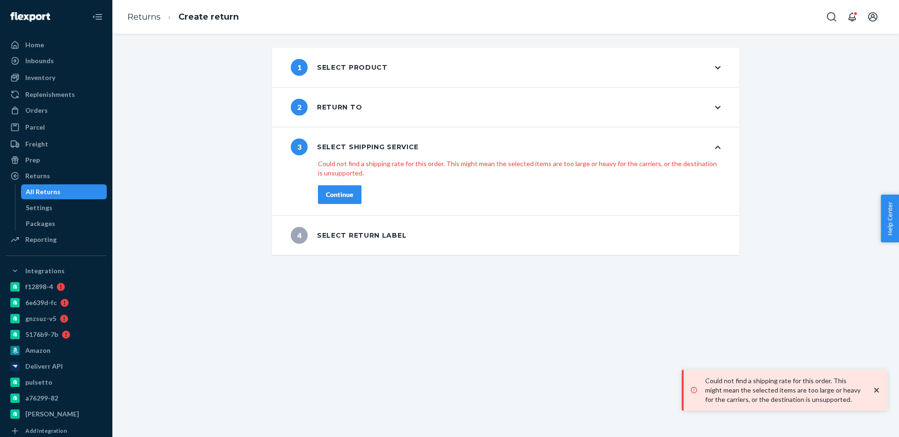
click at [319, 112] on div "2 Return to" at bounding box center [326, 107] width 71 height 17
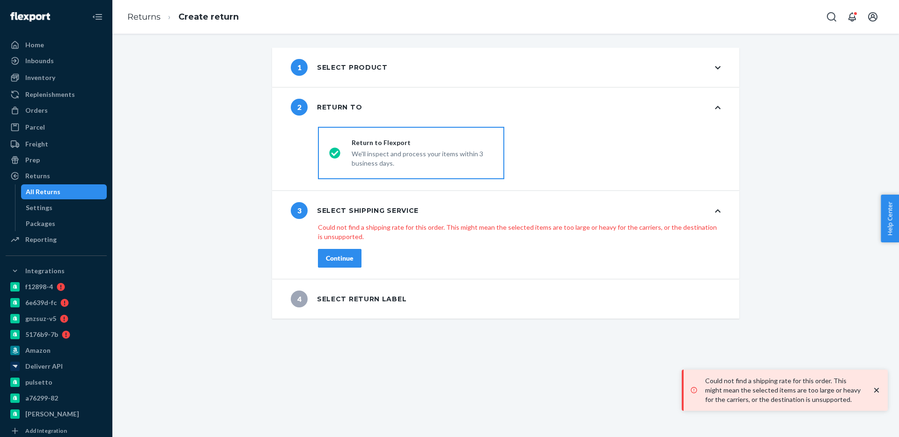
click at [365, 75] on div "1 Select product" at bounding box center [339, 67] width 97 height 17
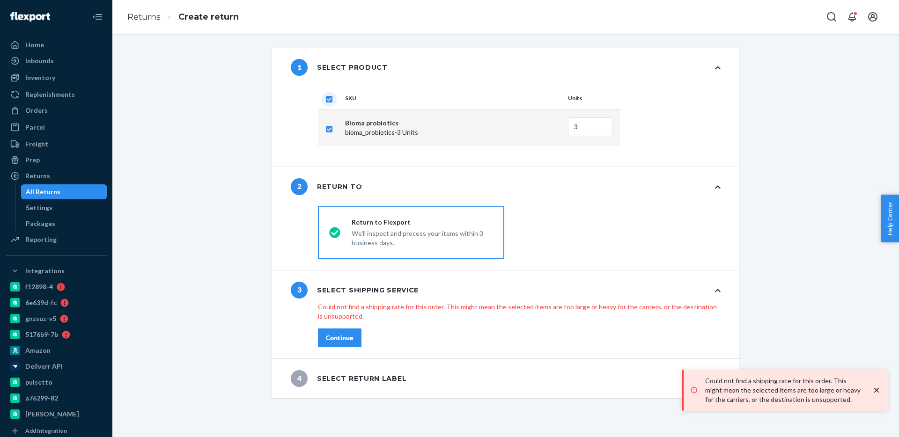
click at [327, 101] on input "checkbox" at bounding box center [329, 98] width 7 height 10
checkbox input "false"
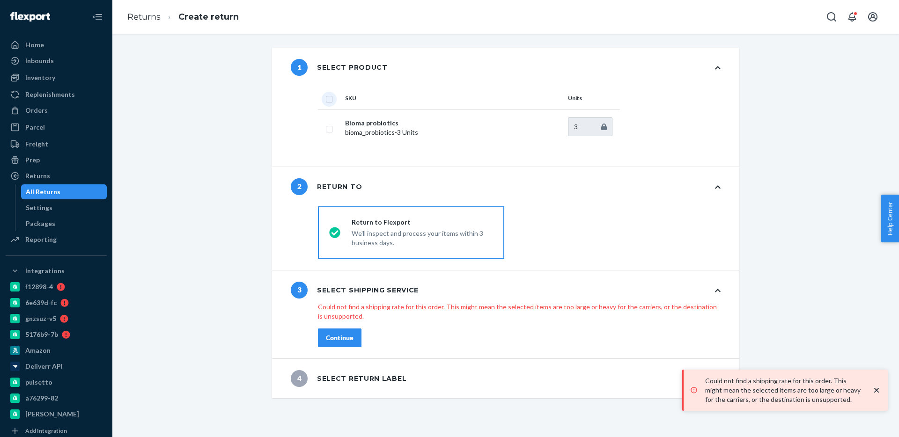
click at [327, 101] on input "checkbox" at bounding box center [329, 98] width 7 height 10
checkbox input "true"
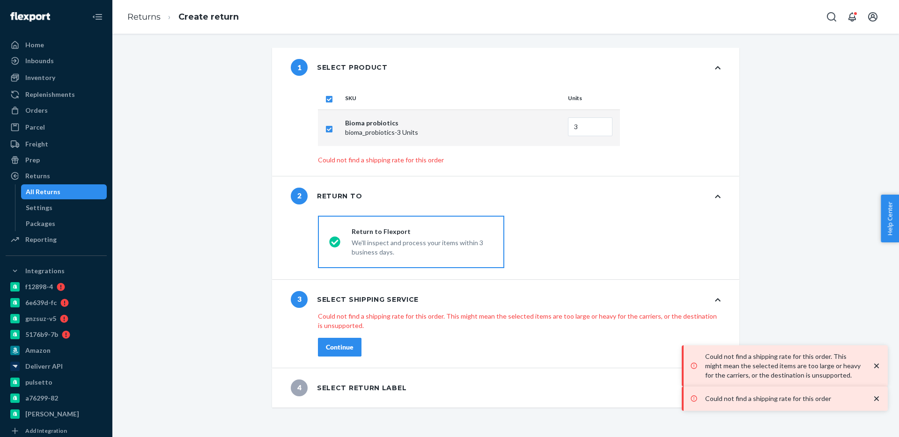
click at [326, 102] on input "checkbox" at bounding box center [329, 98] width 7 height 10
checkbox input "false"
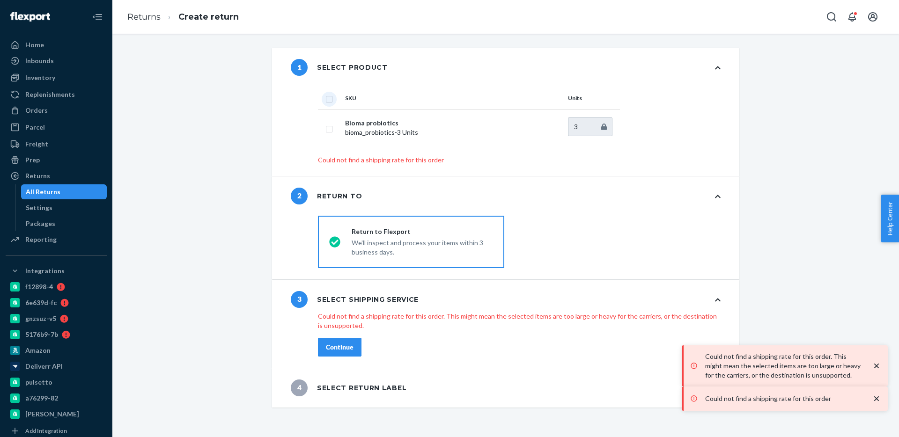
click at [327, 98] on input "checkbox" at bounding box center [329, 98] width 7 height 10
checkbox input "true"
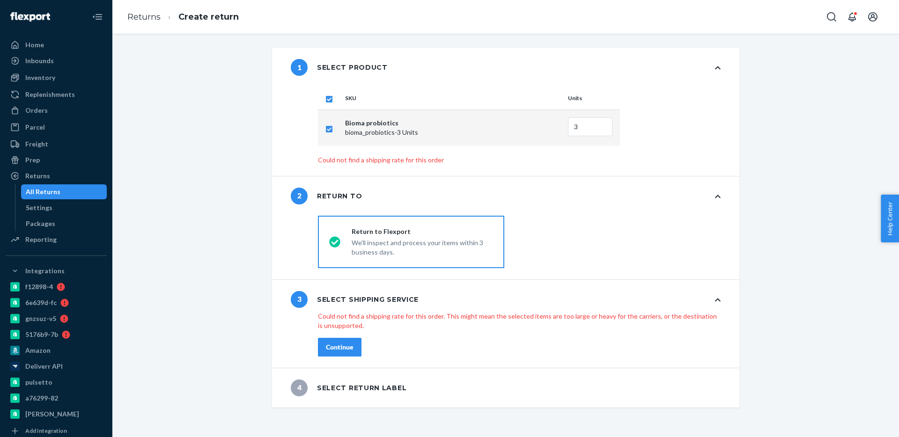
click at [327, 98] on input "checkbox" at bounding box center [329, 98] width 7 height 10
checkbox input "false"
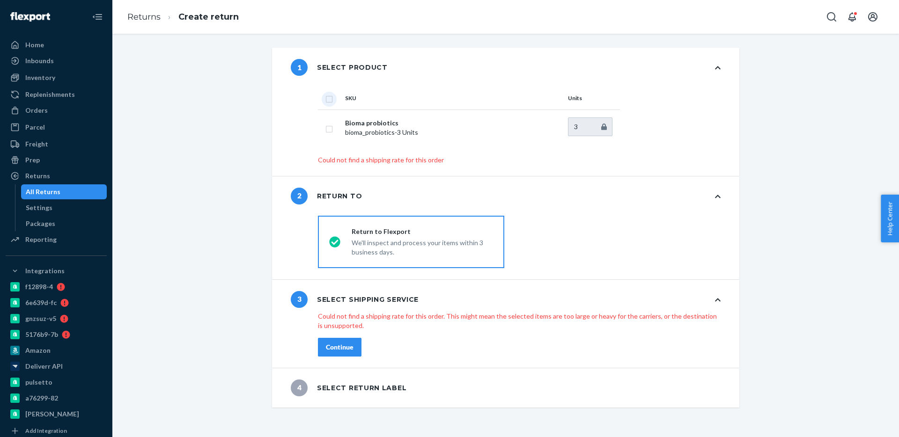
click at [327, 98] on input "checkbox" at bounding box center [329, 98] width 7 height 10
checkbox input "true"
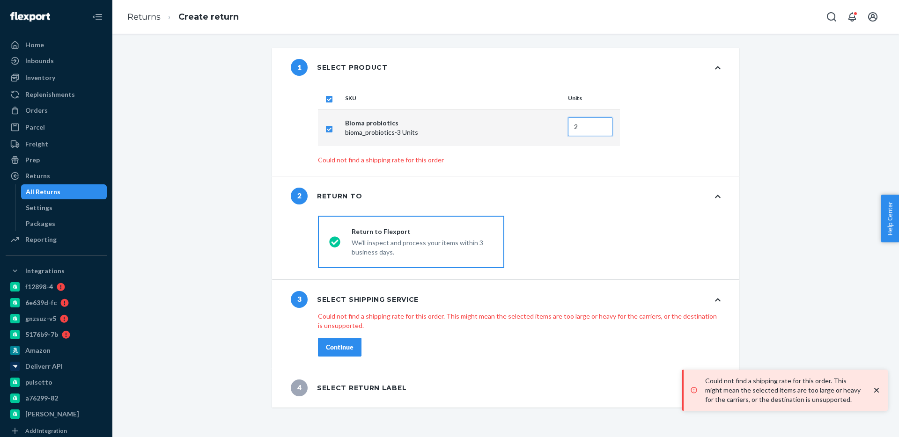
click at [602, 128] on input "2" at bounding box center [590, 127] width 44 height 19
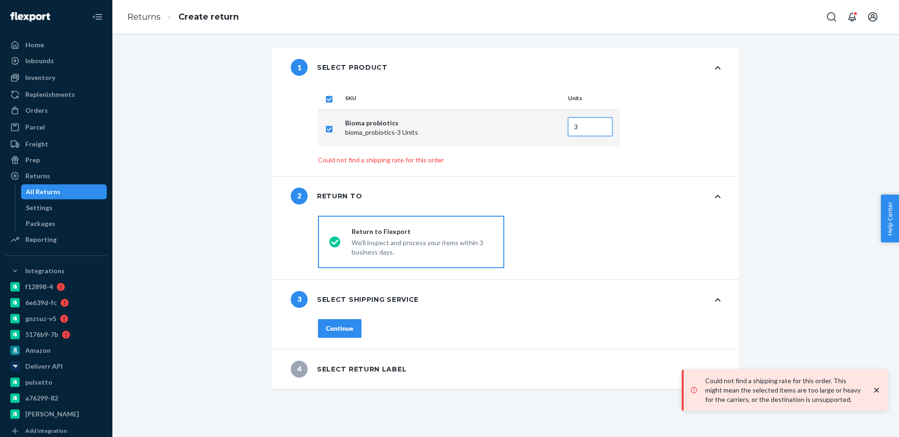
type input "3"
click at [602, 125] on input "3" at bounding box center [590, 127] width 44 height 19
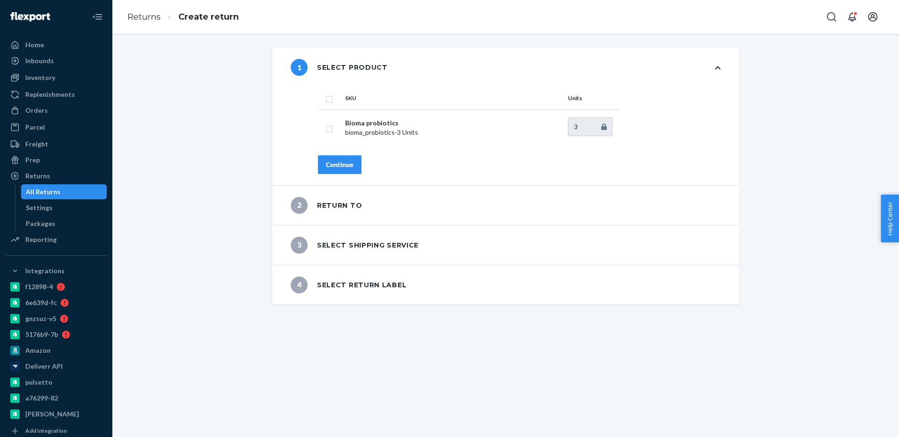
click at [330, 96] on input "checkbox" at bounding box center [329, 98] width 7 height 10
checkbox input "true"
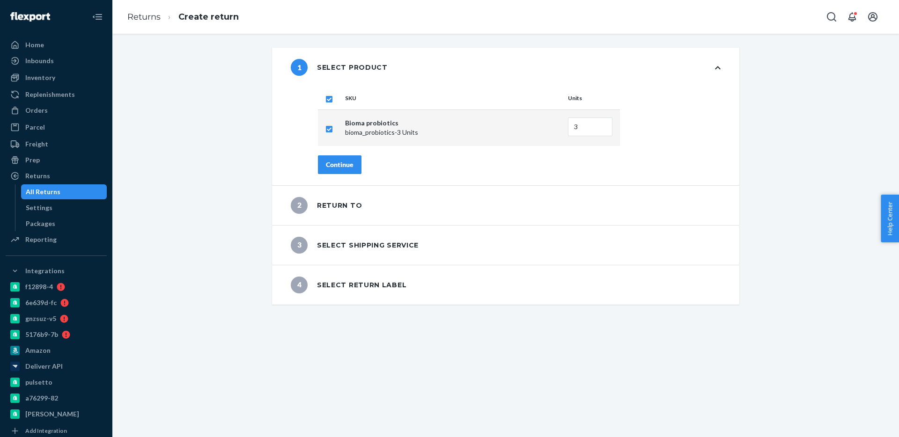
click at [348, 167] on div "Continue" at bounding box center [340, 164] width 28 height 9
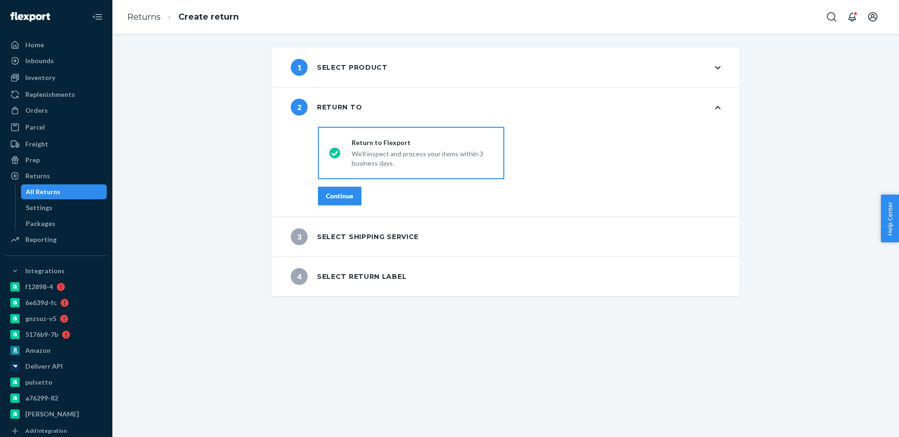
click at [341, 198] on div "Continue" at bounding box center [340, 196] width 28 height 9
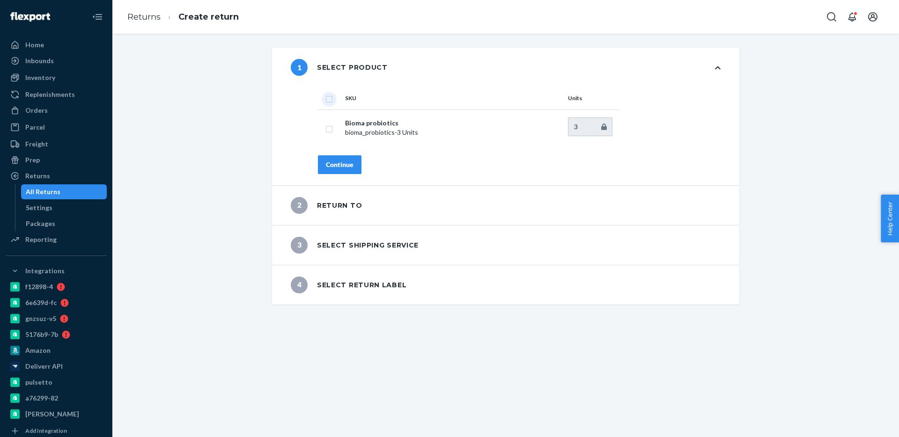
click at [326, 94] on input "checkbox" at bounding box center [329, 98] width 7 height 10
checkbox input "true"
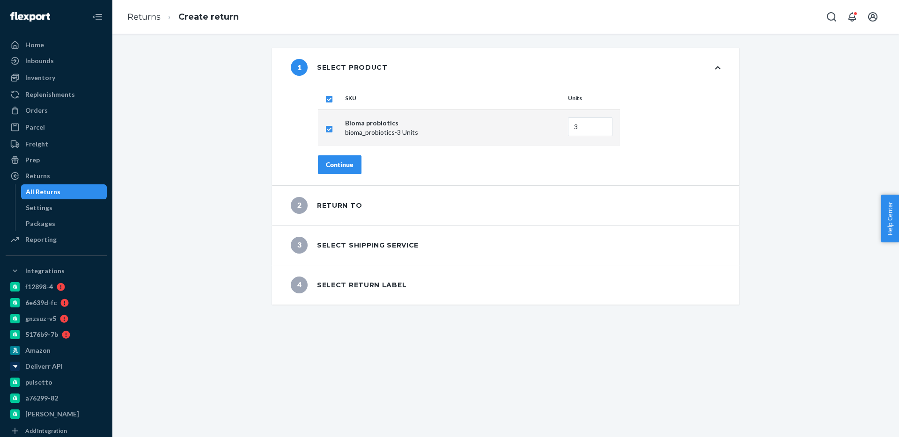
click at [340, 165] on div "Continue" at bounding box center [340, 164] width 28 height 9
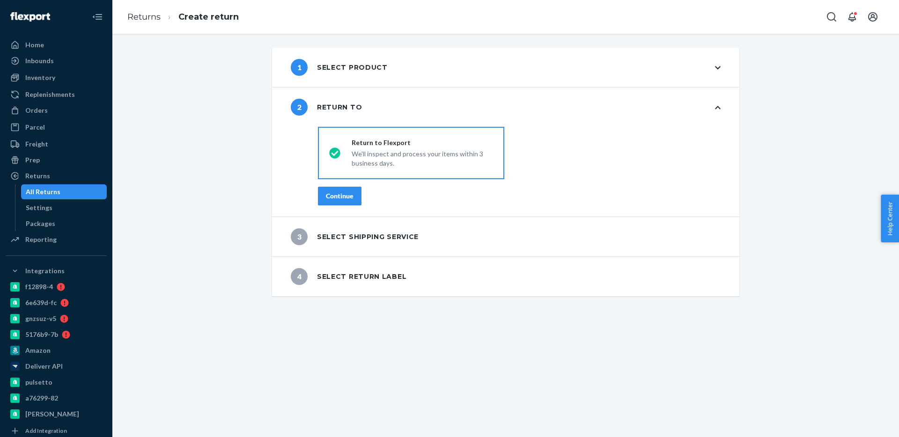
click at [346, 197] on div "Continue" at bounding box center [340, 196] width 28 height 9
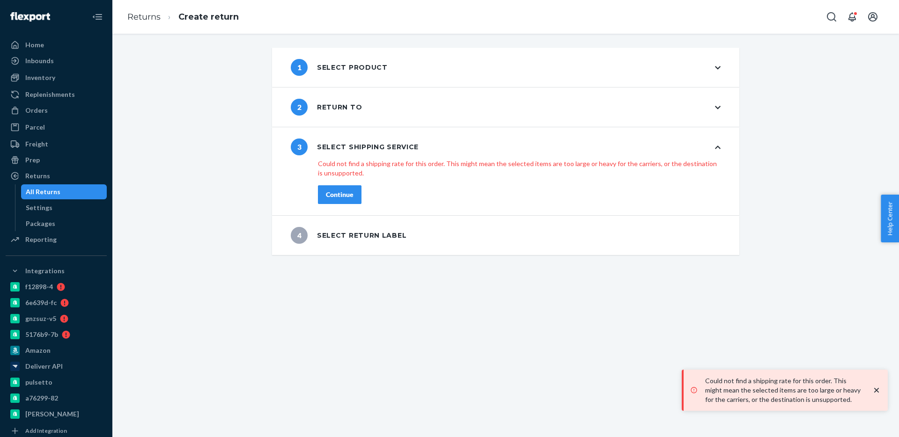
click at [338, 190] on div "Continue" at bounding box center [340, 194] width 28 height 9
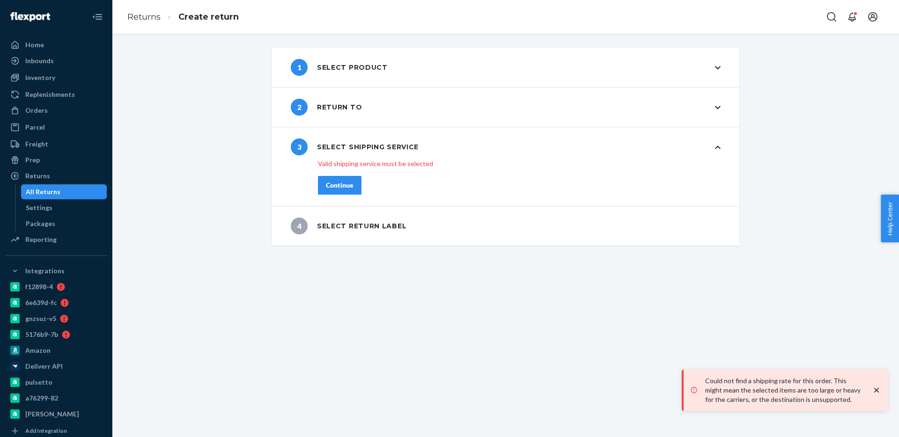
click at [343, 185] on div "Continue" at bounding box center [340, 185] width 28 height 9
click at [340, 67] on div "1 Select product" at bounding box center [339, 67] width 97 height 17
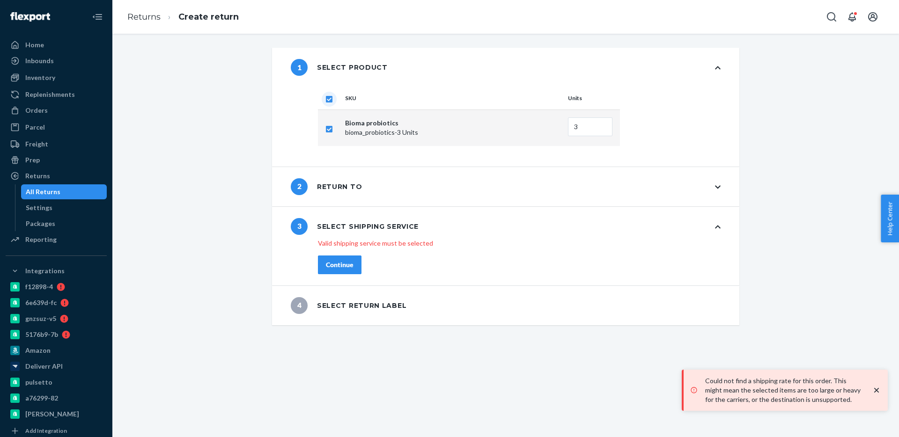
click at [329, 100] on input "checkbox" at bounding box center [329, 98] width 7 height 10
checkbox input "false"
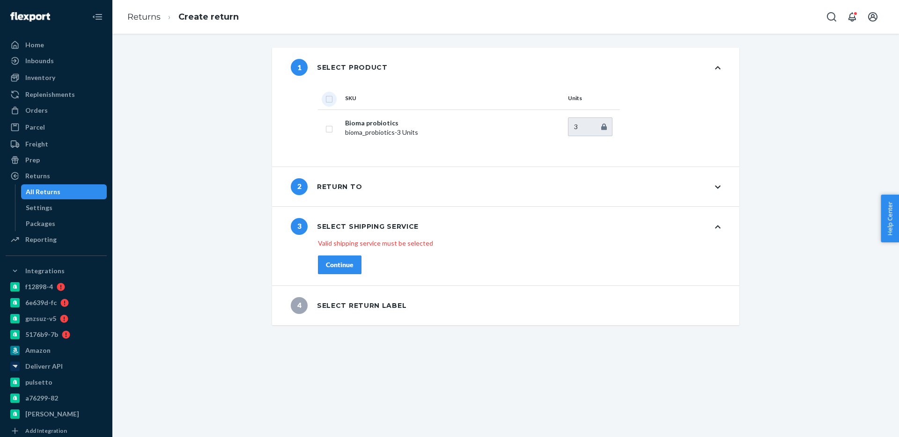
click at [329, 100] on input "checkbox" at bounding box center [329, 98] width 7 height 10
checkbox input "true"
